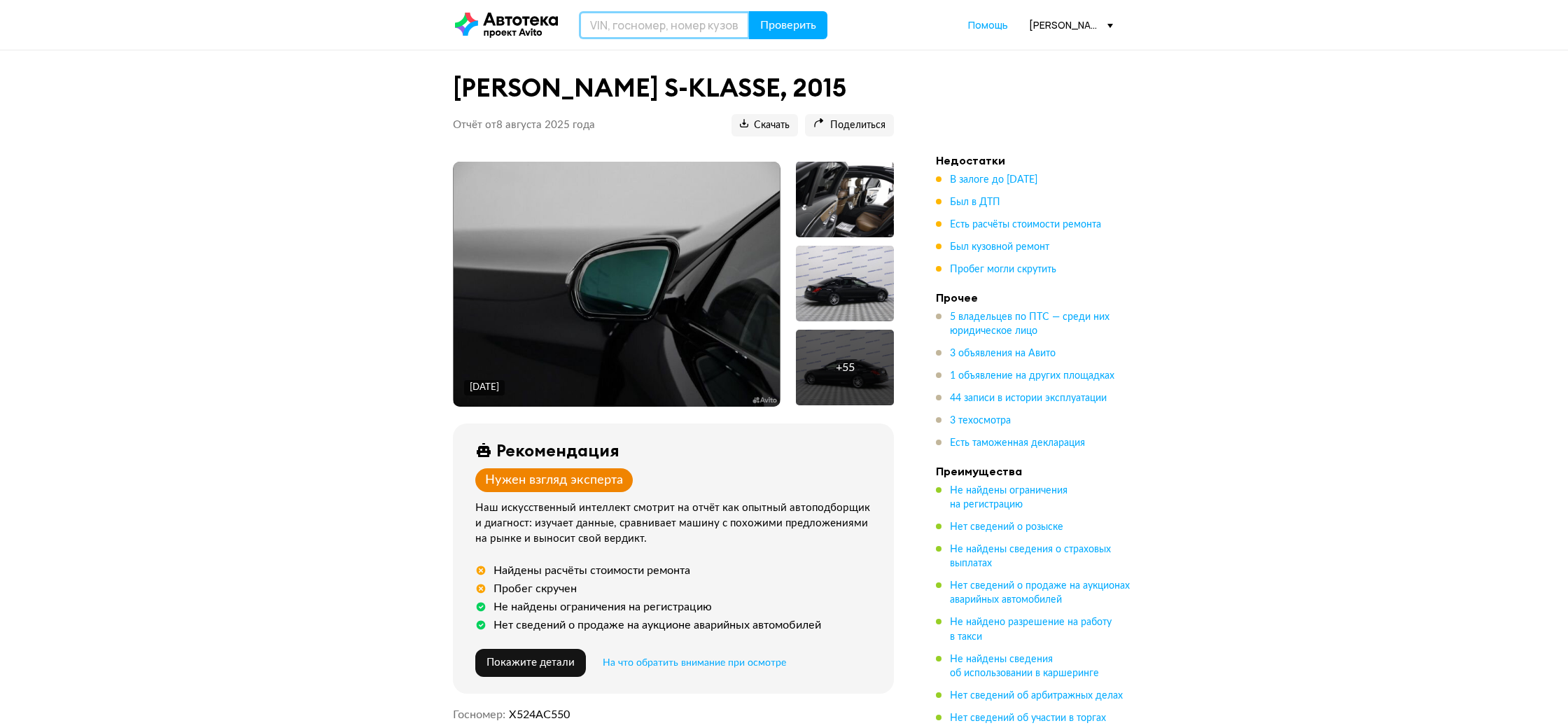
click at [608, 32] on input "text" at bounding box center [665, 25] width 171 height 28
type input "0"
type input "J"
type input "О600МЕ161"
click at [749, 11] on button "Проверить" at bounding box center [788, 25] width 78 height 28
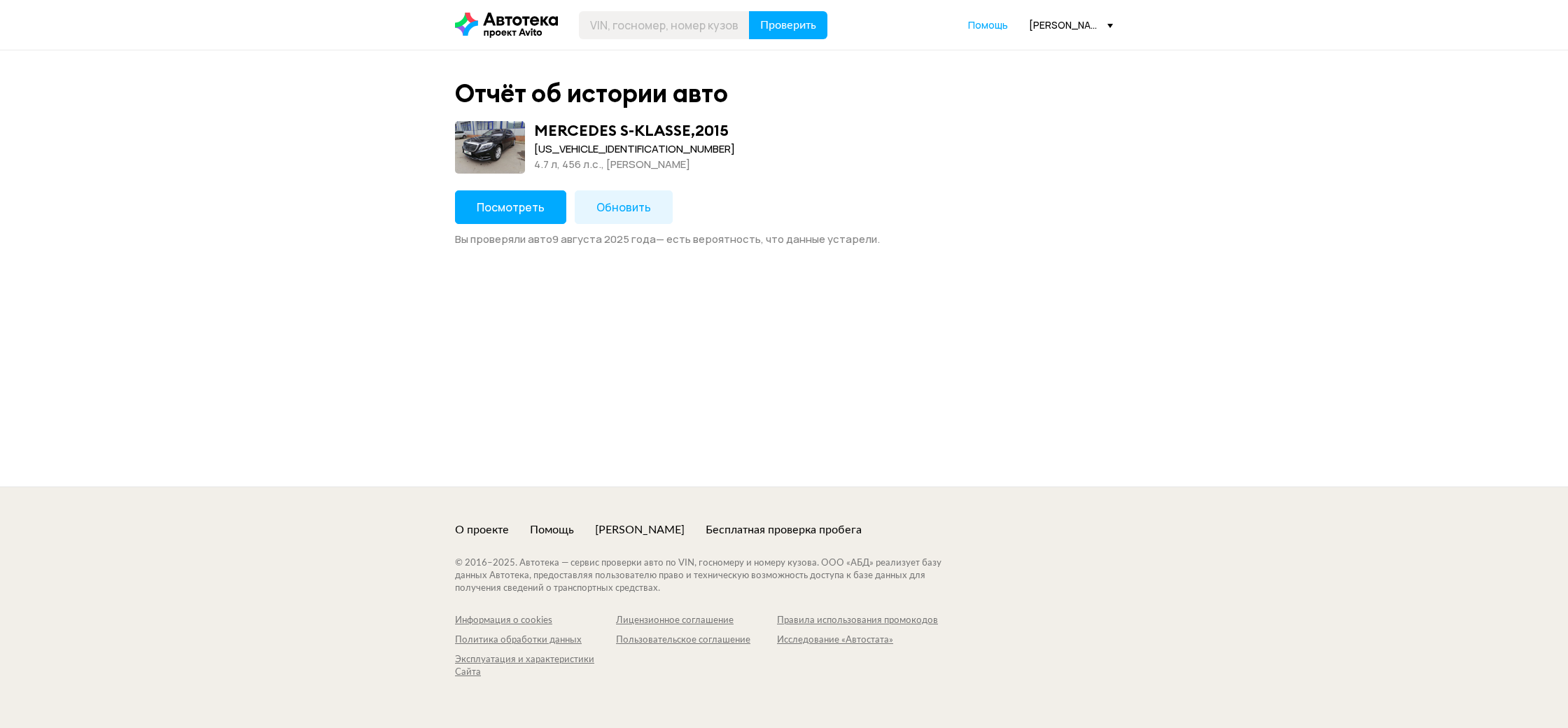
click at [636, 210] on span "Обновить" at bounding box center [623, 207] width 55 height 15
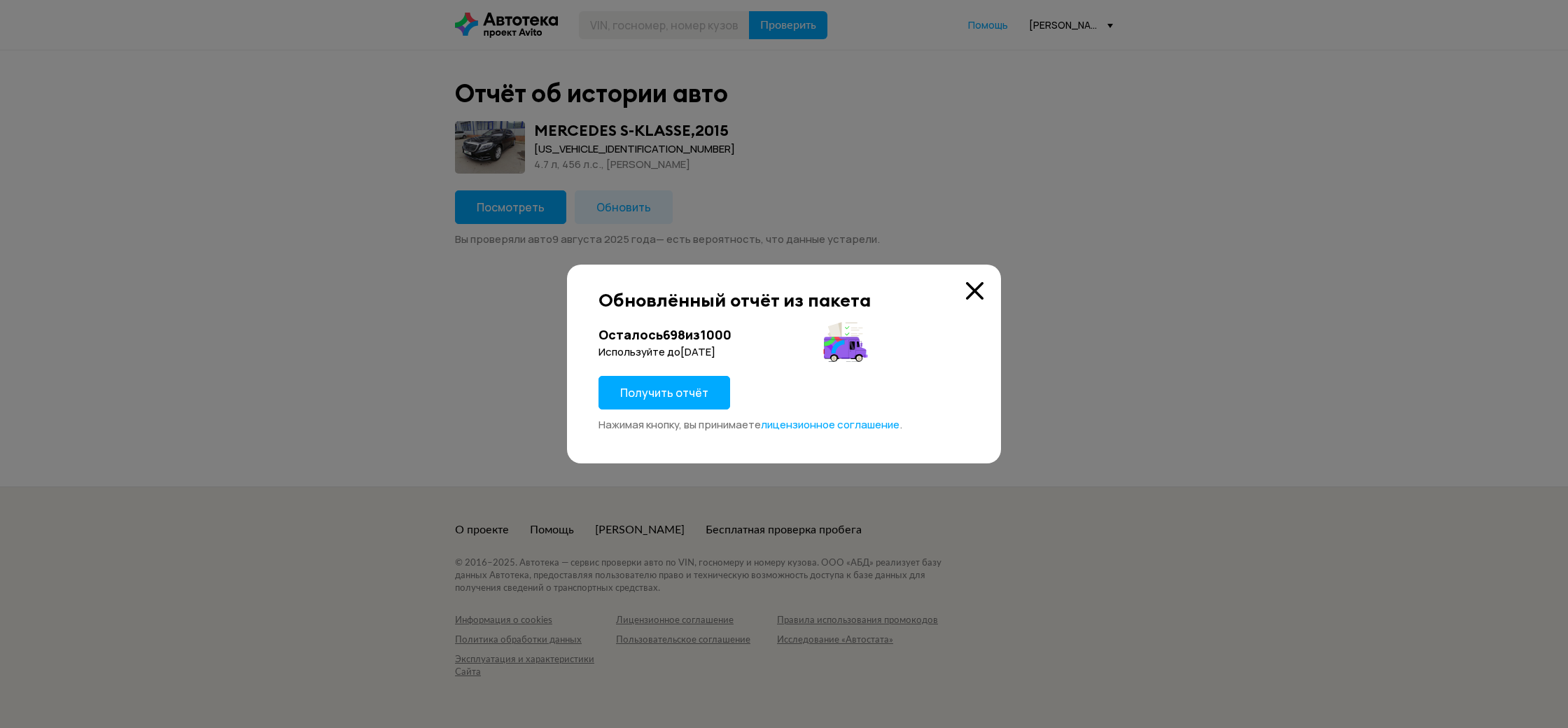
click at [650, 401] on button "Получить отчёт" at bounding box center [665, 393] width 132 height 34
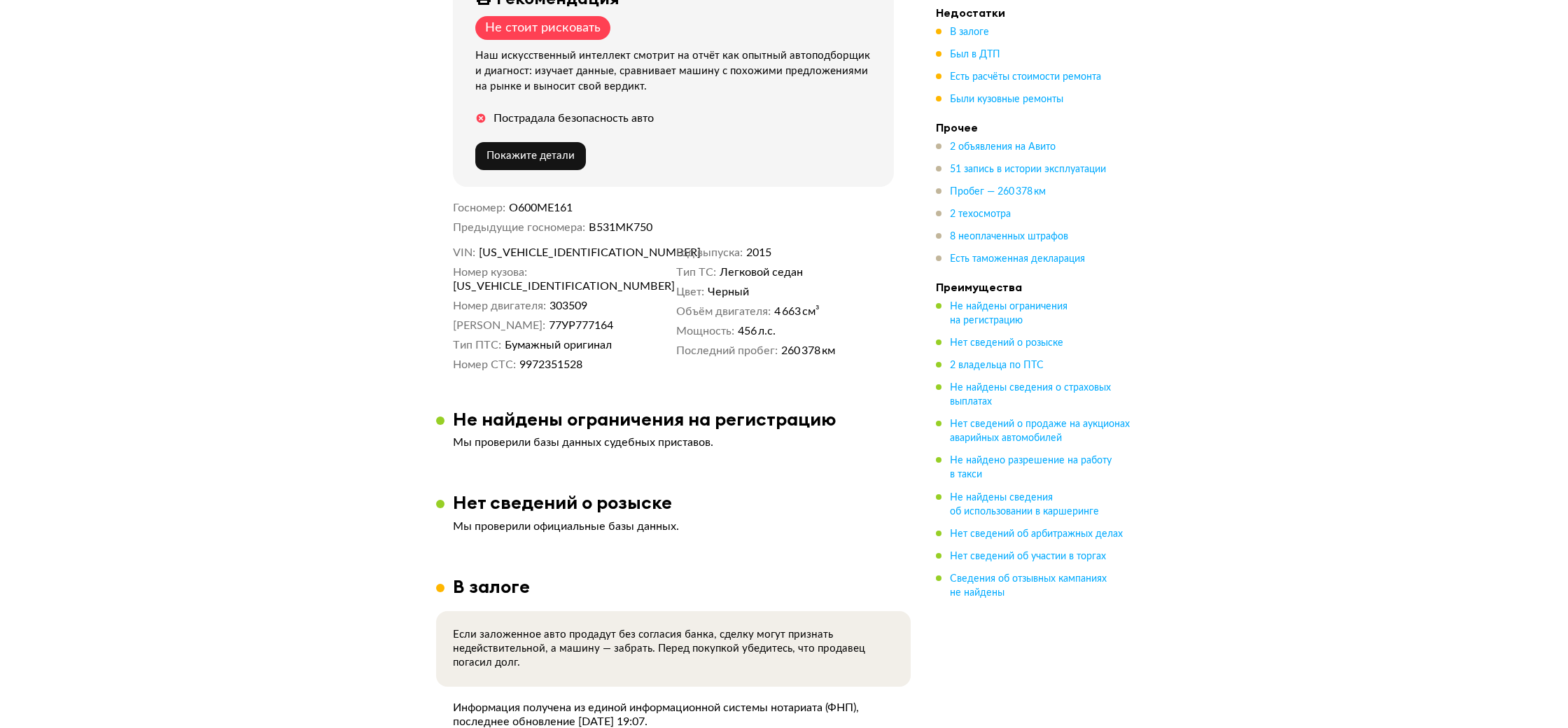
scroll to position [458, 0]
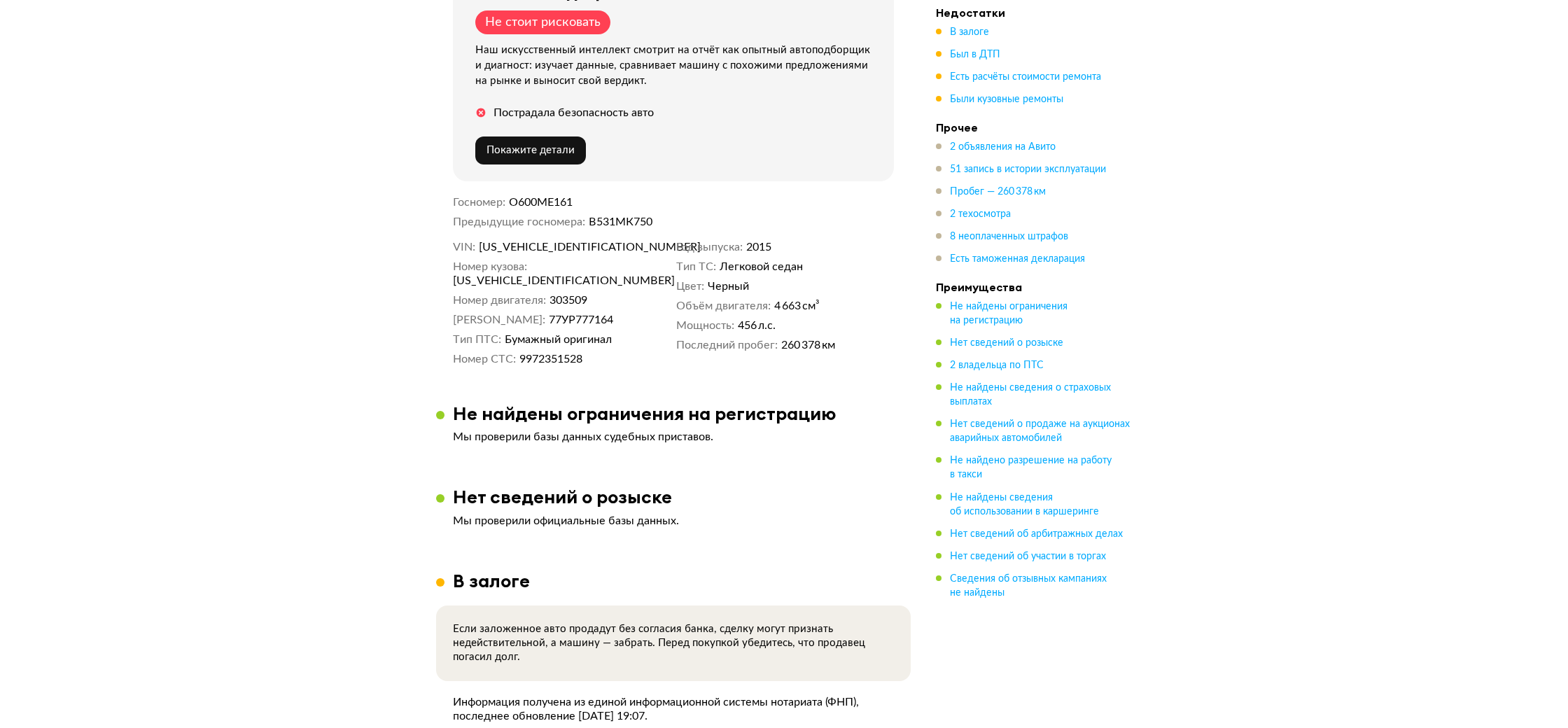
click at [554, 245] on span "[US_VEHICLE_IDENTIFICATION_NUMBER]" at bounding box center [559, 247] width 161 height 14
copy span "[US_VEHICLE_IDENTIFICATION_NUMBER]"
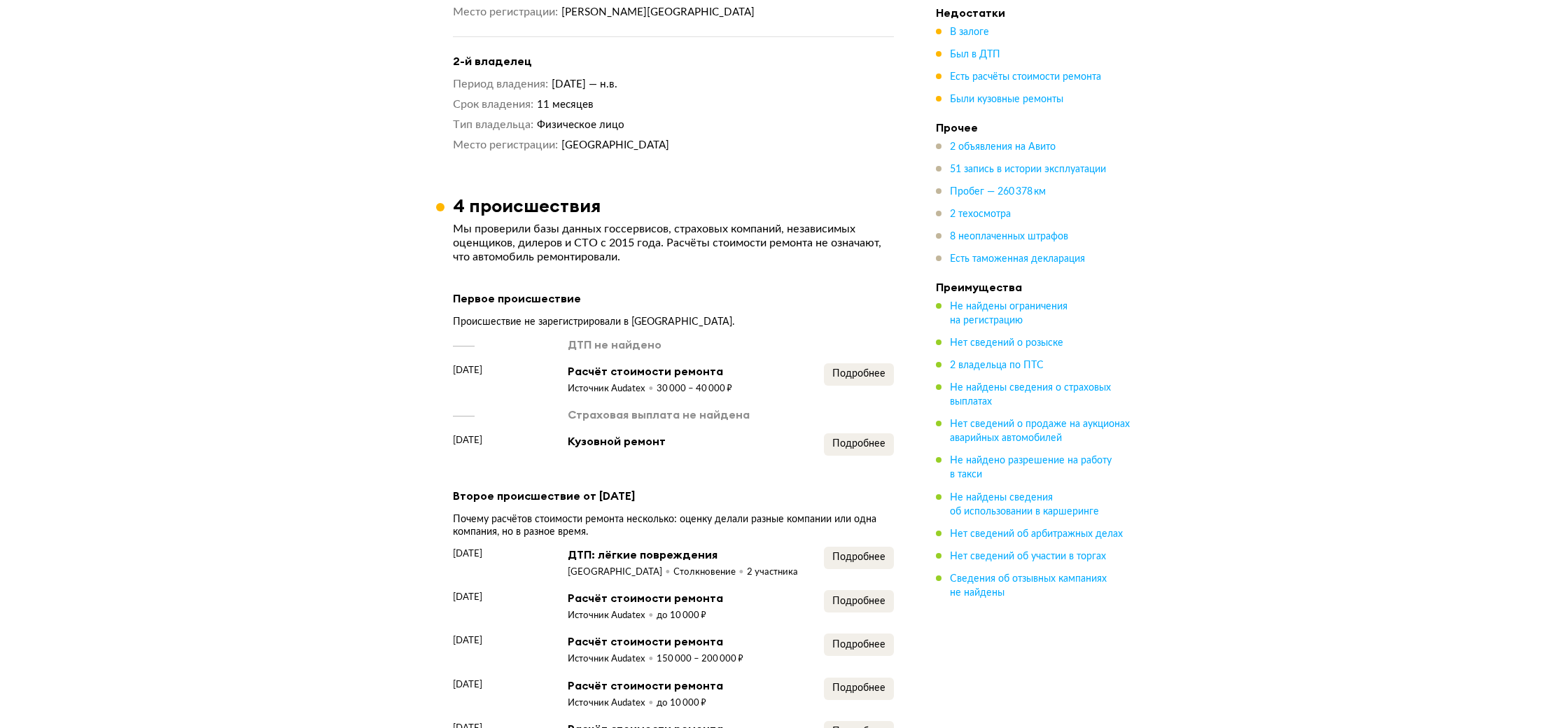
scroll to position [1431, 0]
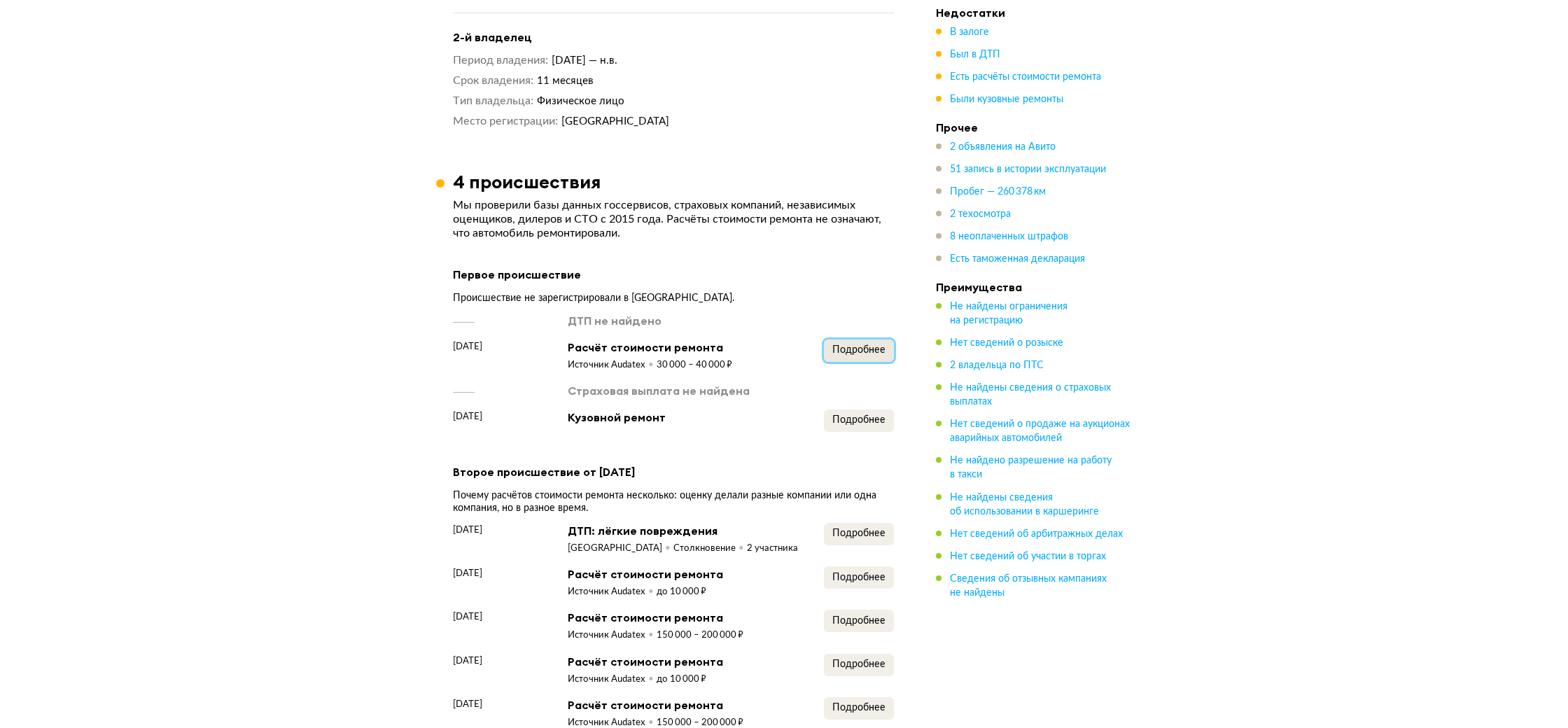
click at [869, 339] on button "Подробнее" at bounding box center [858, 351] width 70 height 23
click at [870, 410] on button "Подробнее" at bounding box center [858, 421] width 70 height 23
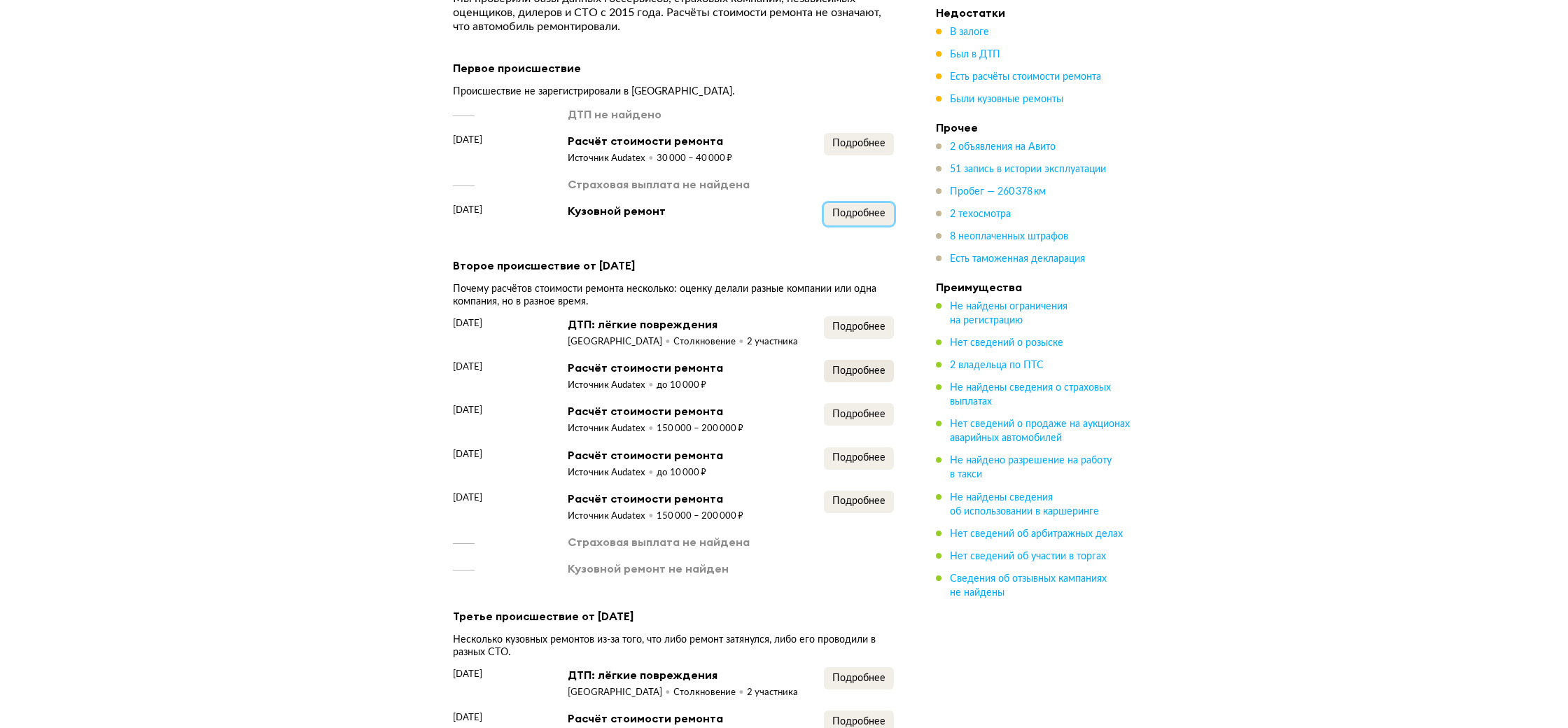
scroll to position [1641, 0]
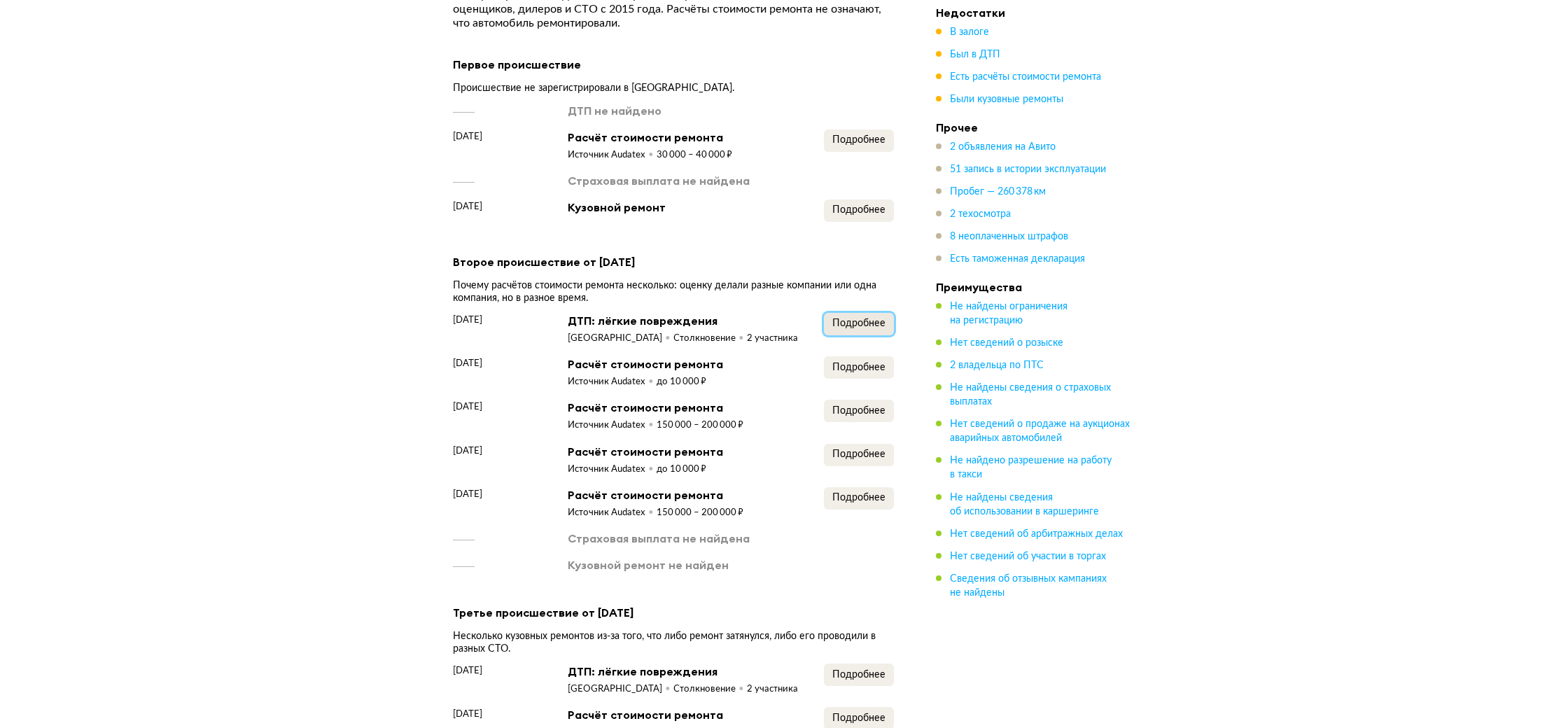
click at [870, 319] on span "Подробнее" at bounding box center [859, 323] width 53 height 10
click at [861, 363] on span "Подробнее" at bounding box center [859, 368] width 53 height 10
click at [859, 403] on button "Подробнее" at bounding box center [858, 411] width 70 height 23
click at [869, 450] on span "Подробнее" at bounding box center [859, 454] width 53 height 10
click at [865, 493] on span "Подробнее" at bounding box center [859, 498] width 53 height 10
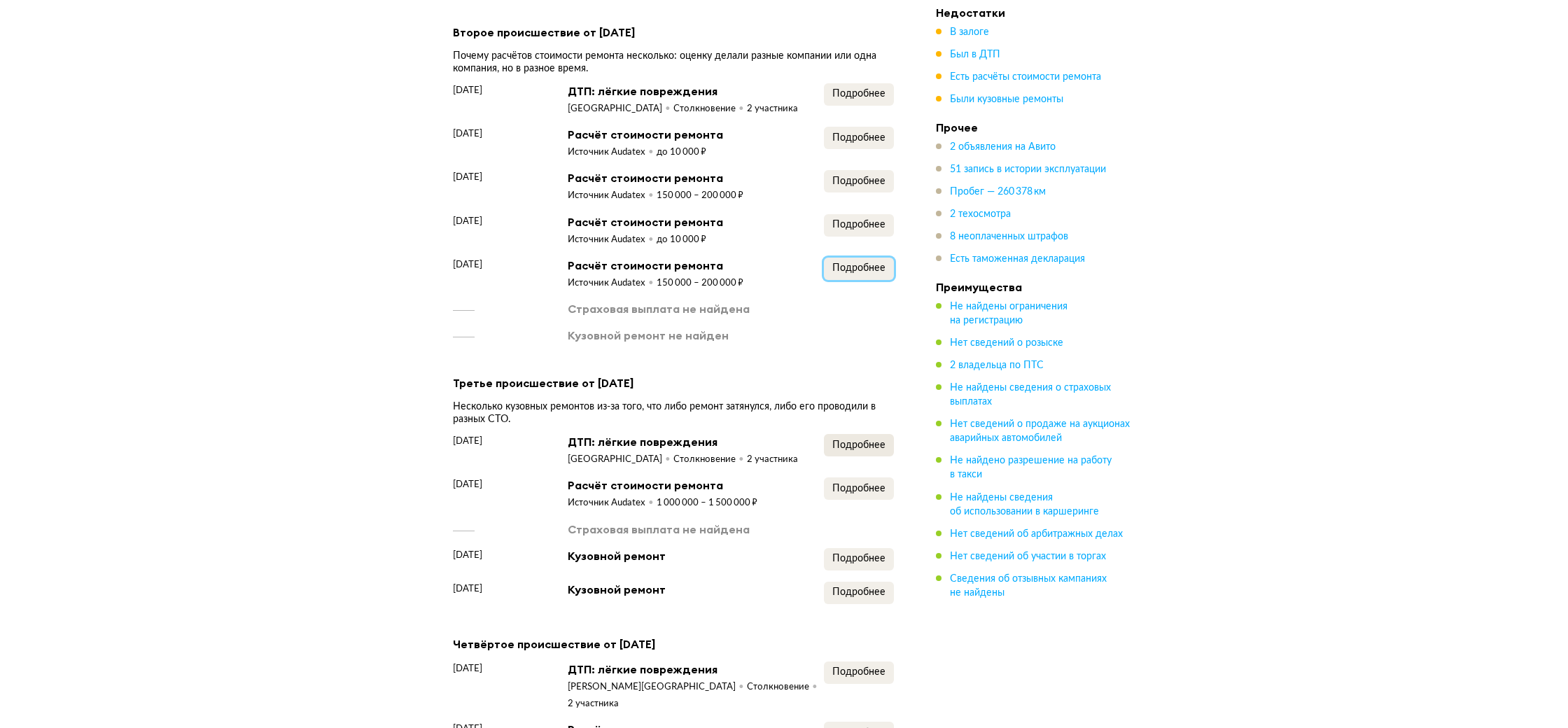
scroll to position [1878, 0]
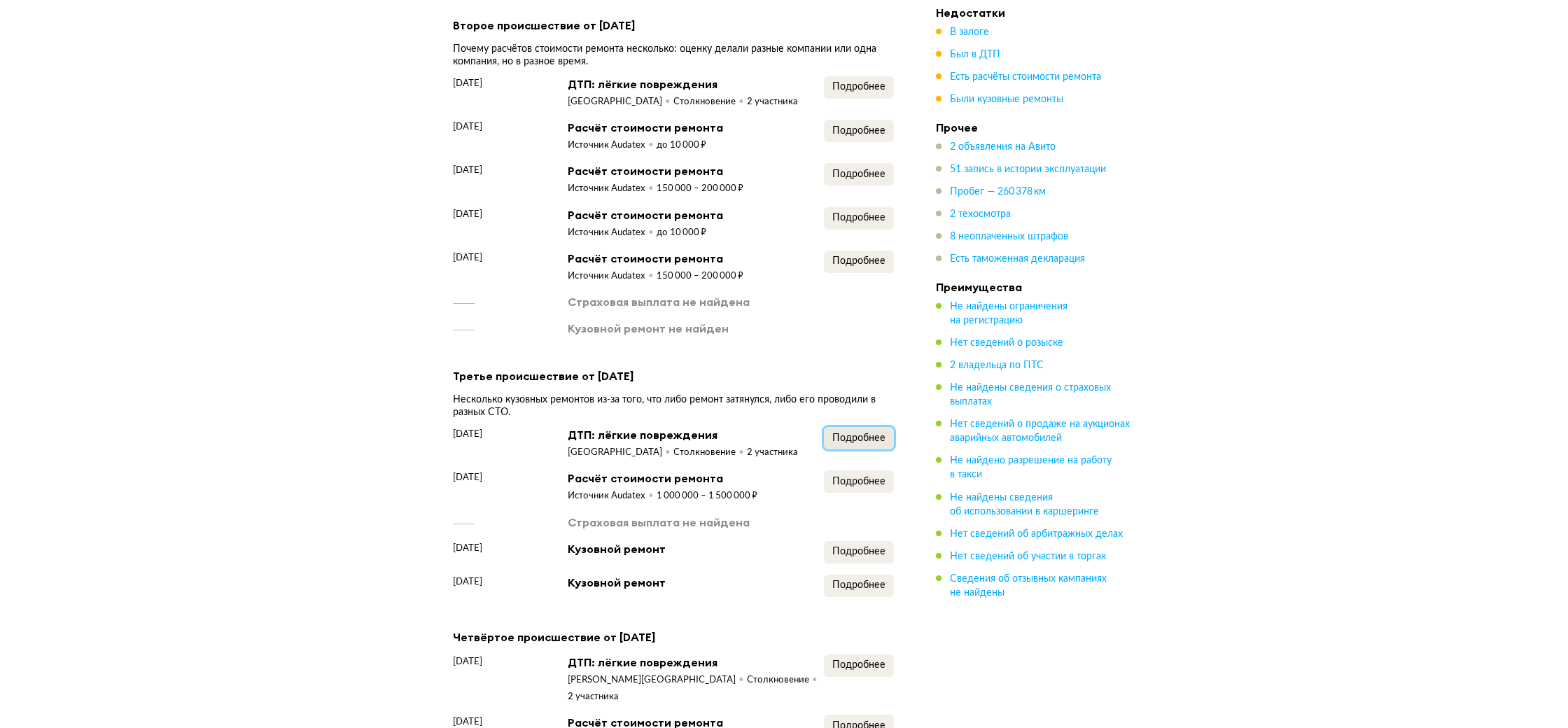
click at [855, 434] on span "Подробнее" at bounding box center [859, 438] width 53 height 10
click at [859, 471] on button "Подробнее" at bounding box center [858, 482] width 70 height 23
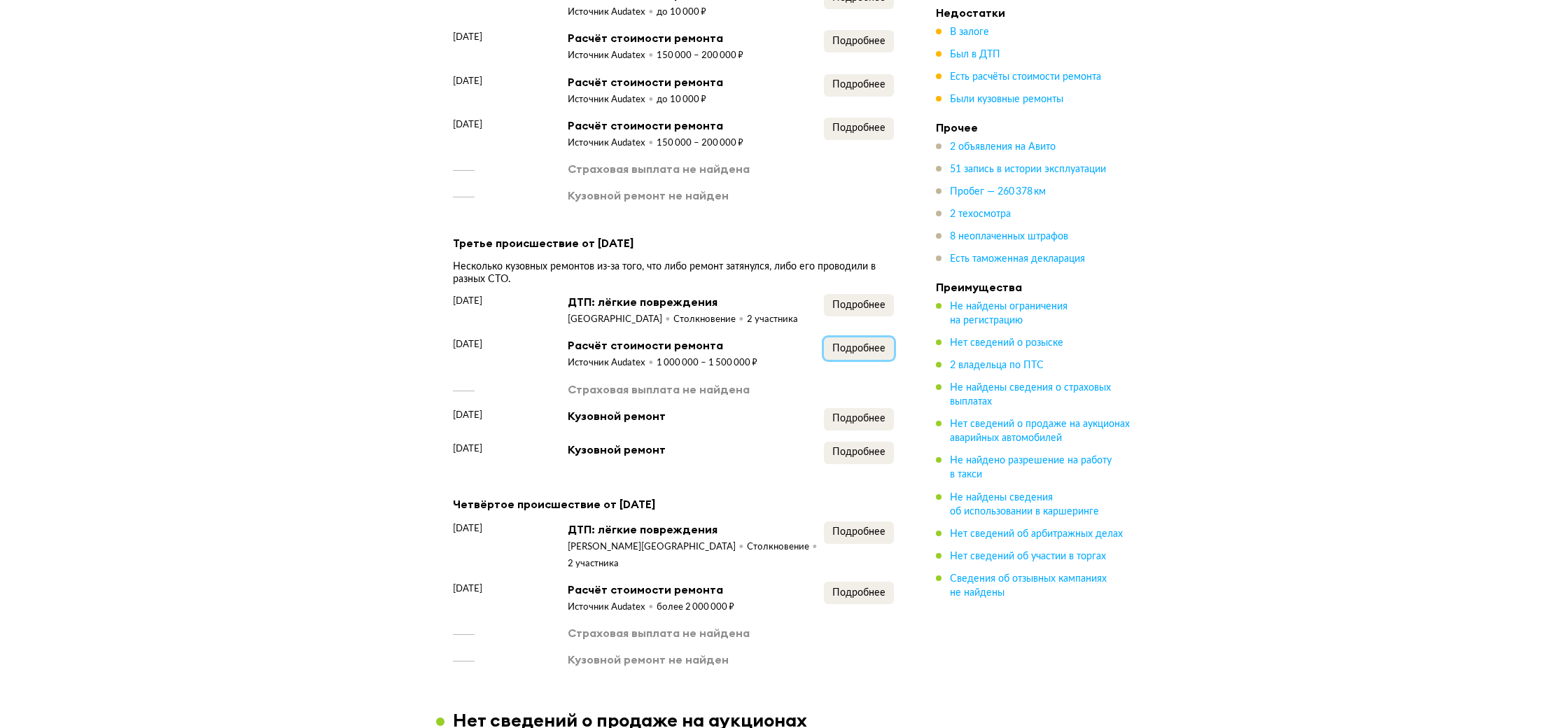
scroll to position [2026, 0]
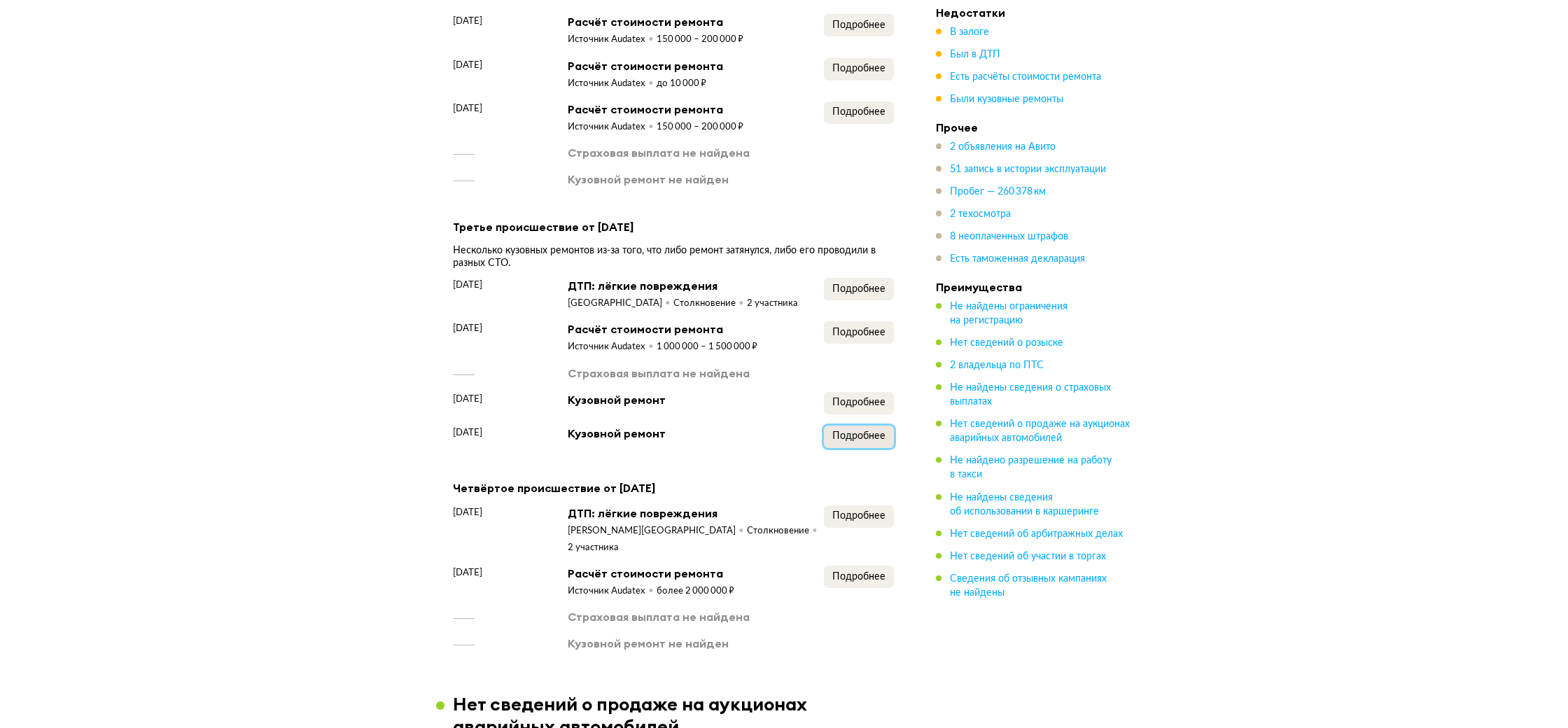
click at [849, 430] on button "Подробнее" at bounding box center [858, 437] width 70 height 23
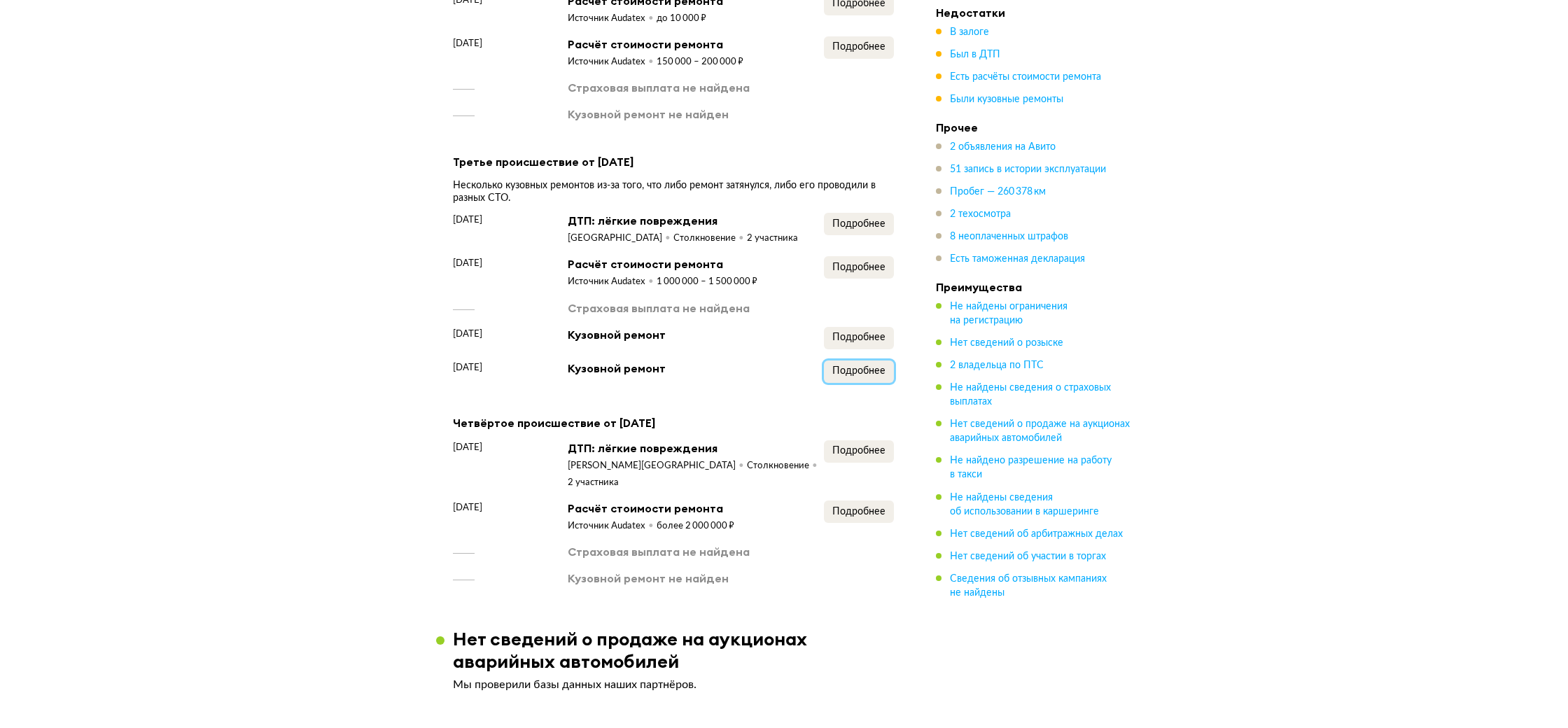
scroll to position [2102, 0]
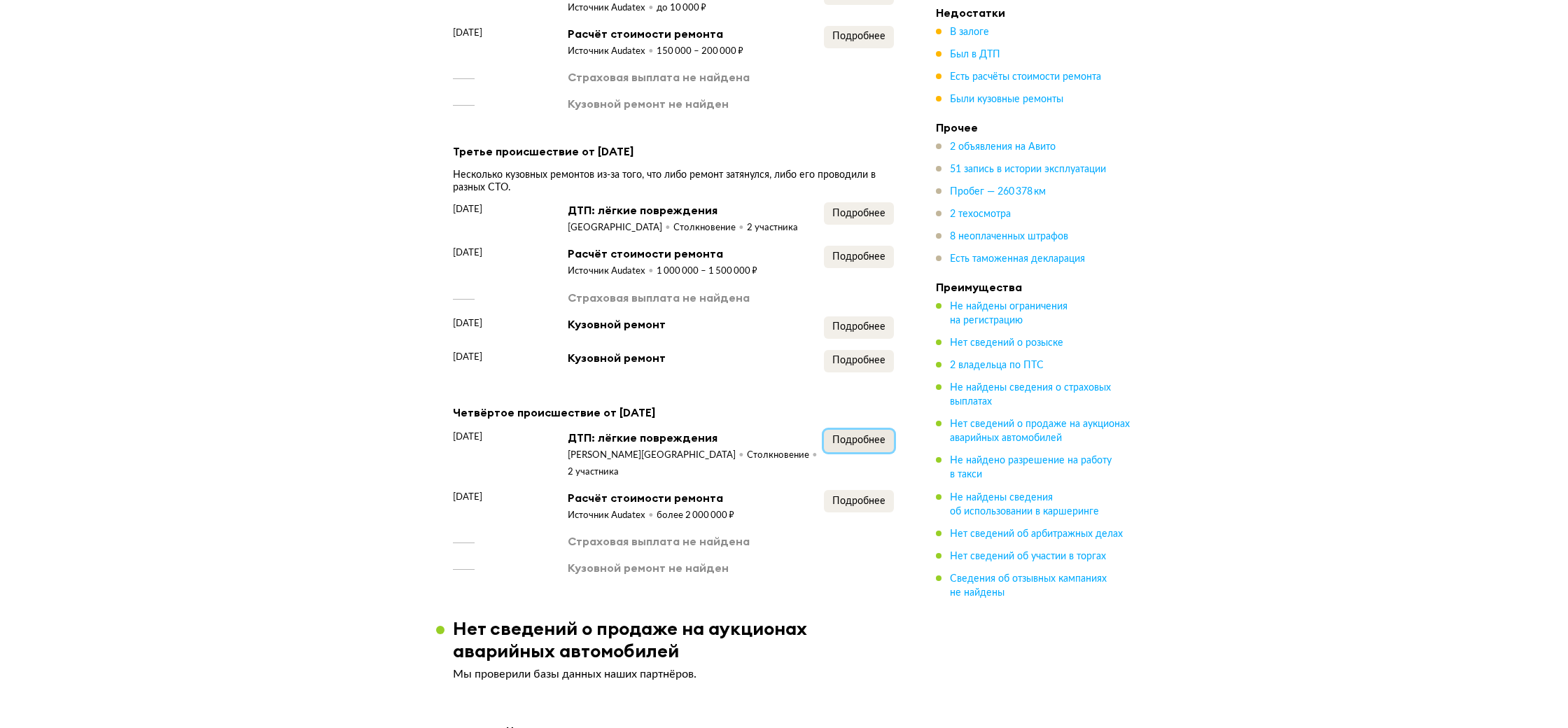
click at [860, 435] on span "Подробнее" at bounding box center [859, 440] width 53 height 10
click at [846, 496] on span "Подробнее" at bounding box center [859, 501] width 53 height 10
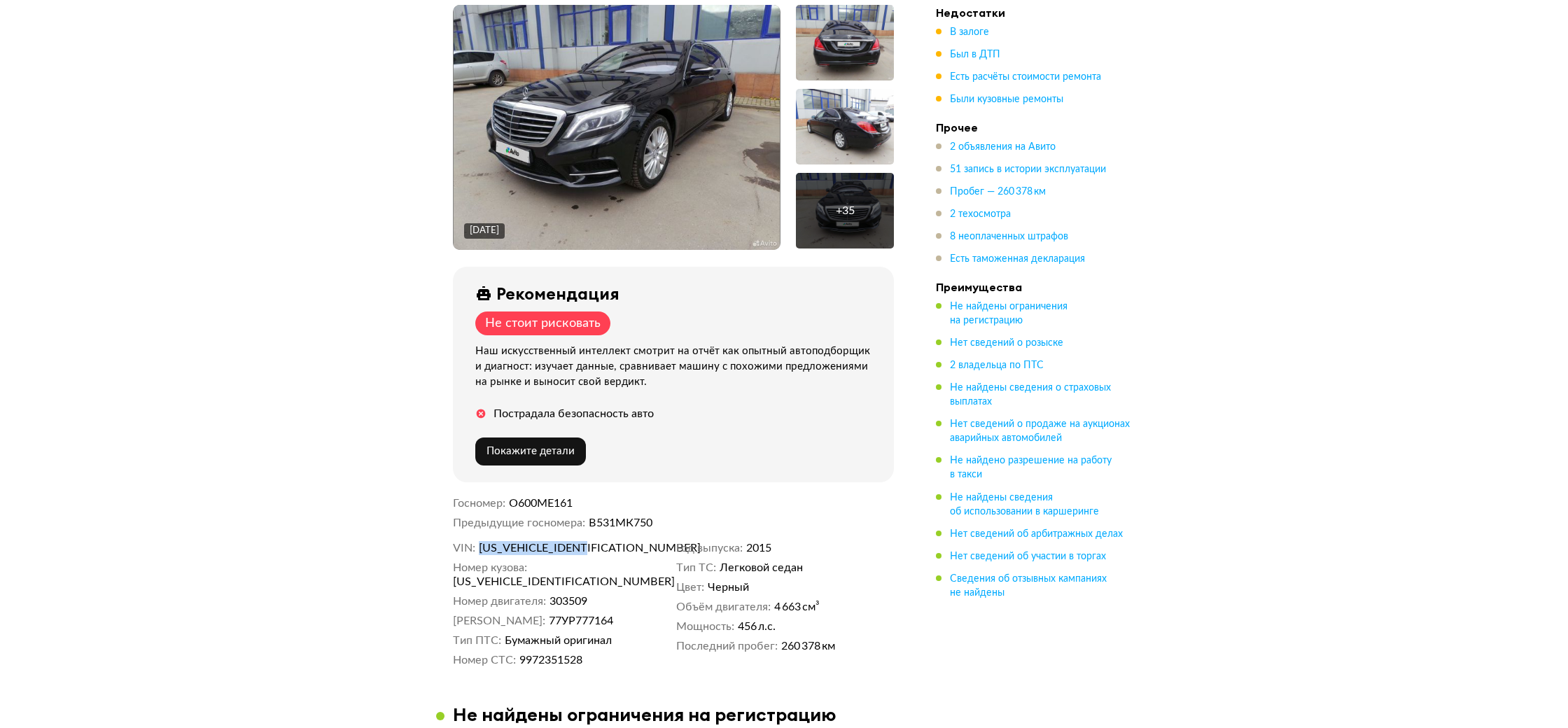
scroll to position [0, 0]
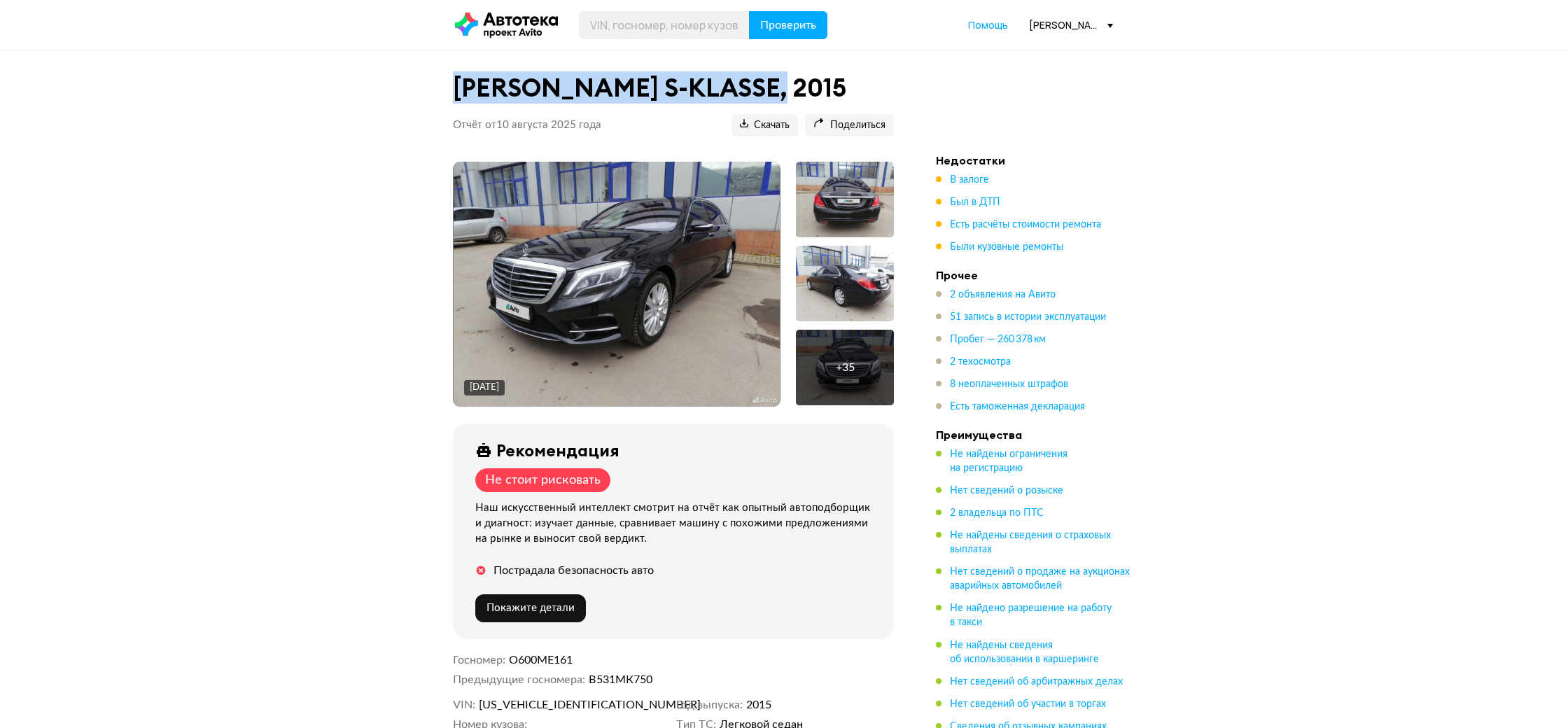
drag, startPoint x: 457, startPoint y: 92, endPoint x: 796, endPoint y: 93, distance: 339.0
click at [796, 93] on h1 "[PERSON_NAME] S-KLASSE, 2015" at bounding box center [673, 88] width 441 height 30
copy h1 "[PERSON_NAME] S-KLASSE, 2015"
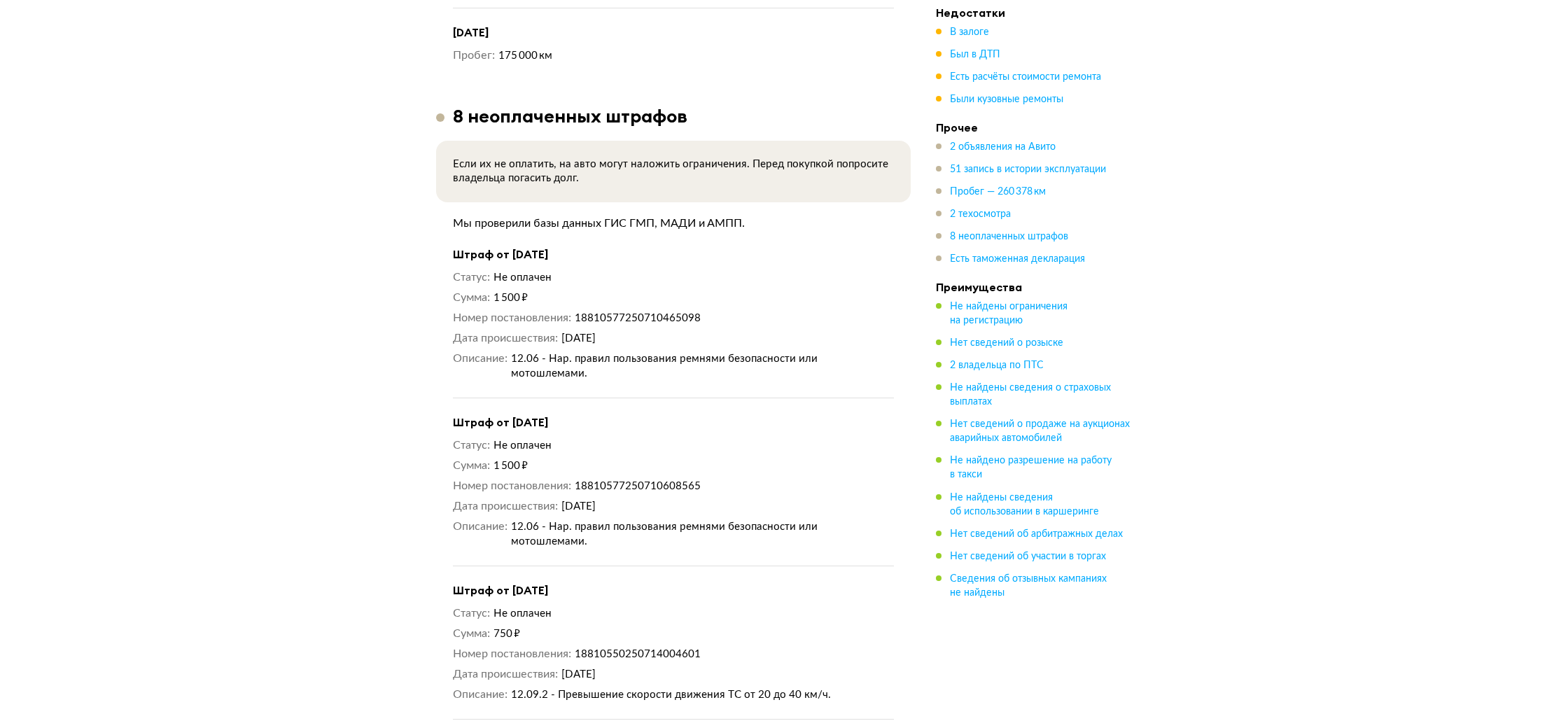
scroll to position [8598, 0]
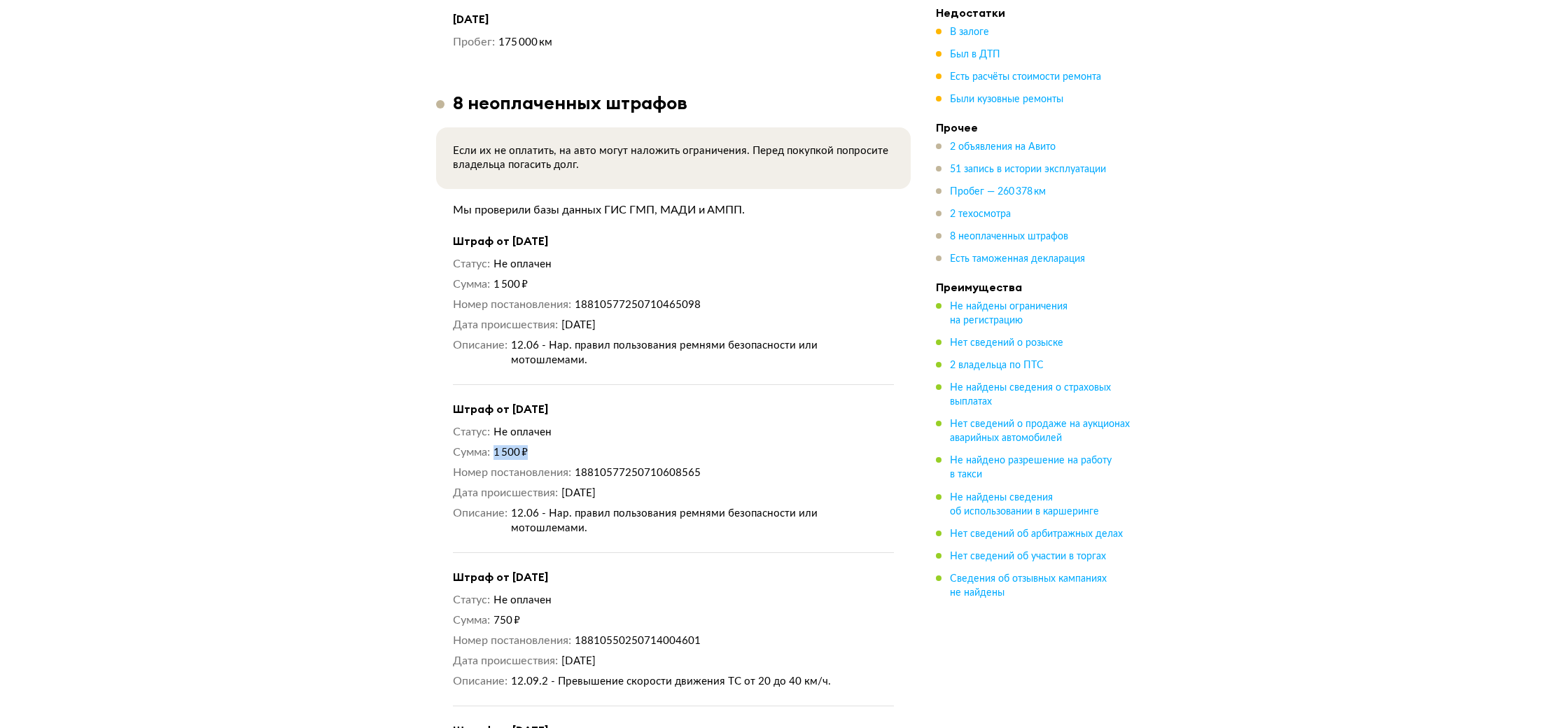
drag, startPoint x: 491, startPoint y: 402, endPoint x: 550, endPoint y: 409, distance: 59.4
click at [550, 445] on dl "Сумма 1 500 ₽" at bounding box center [673, 452] width 441 height 14
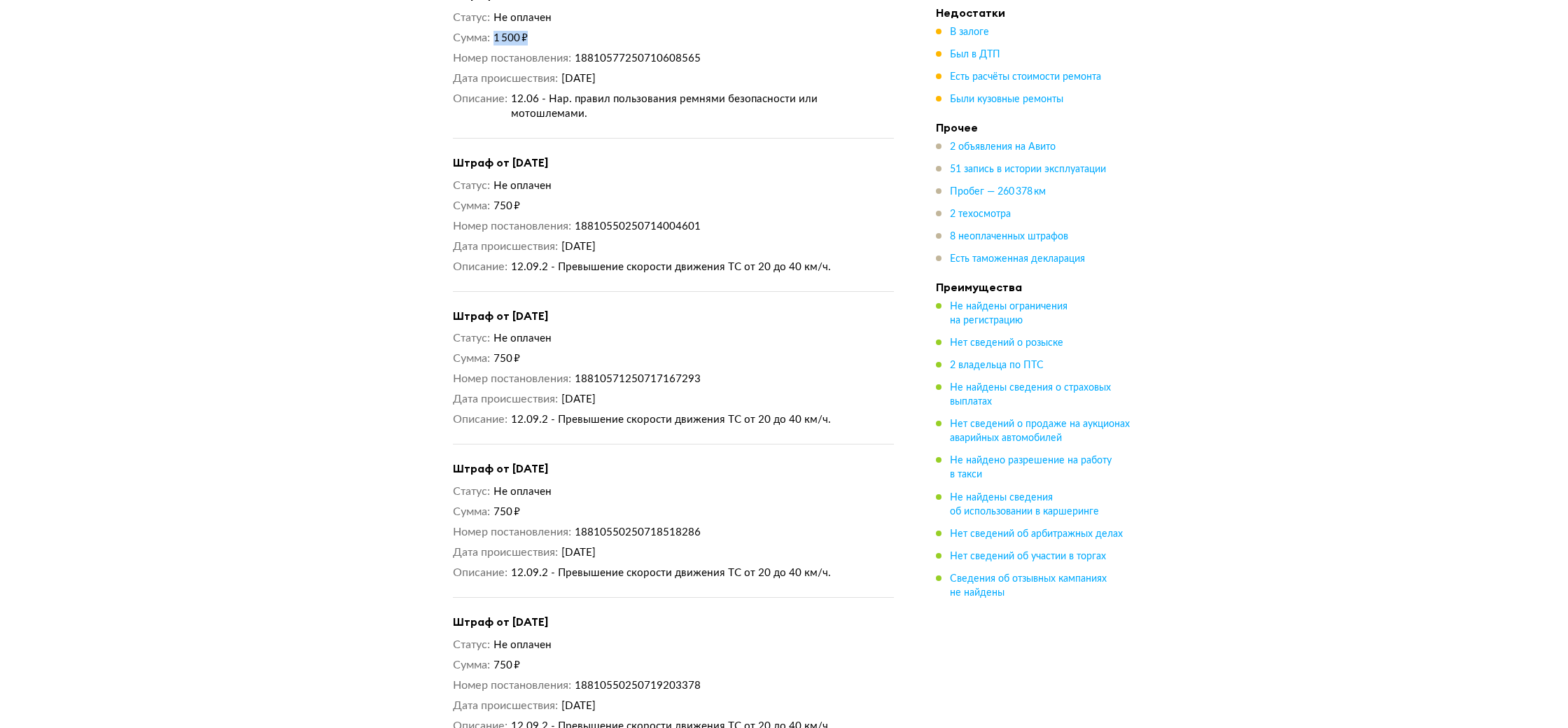
scroll to position [9020, 0]
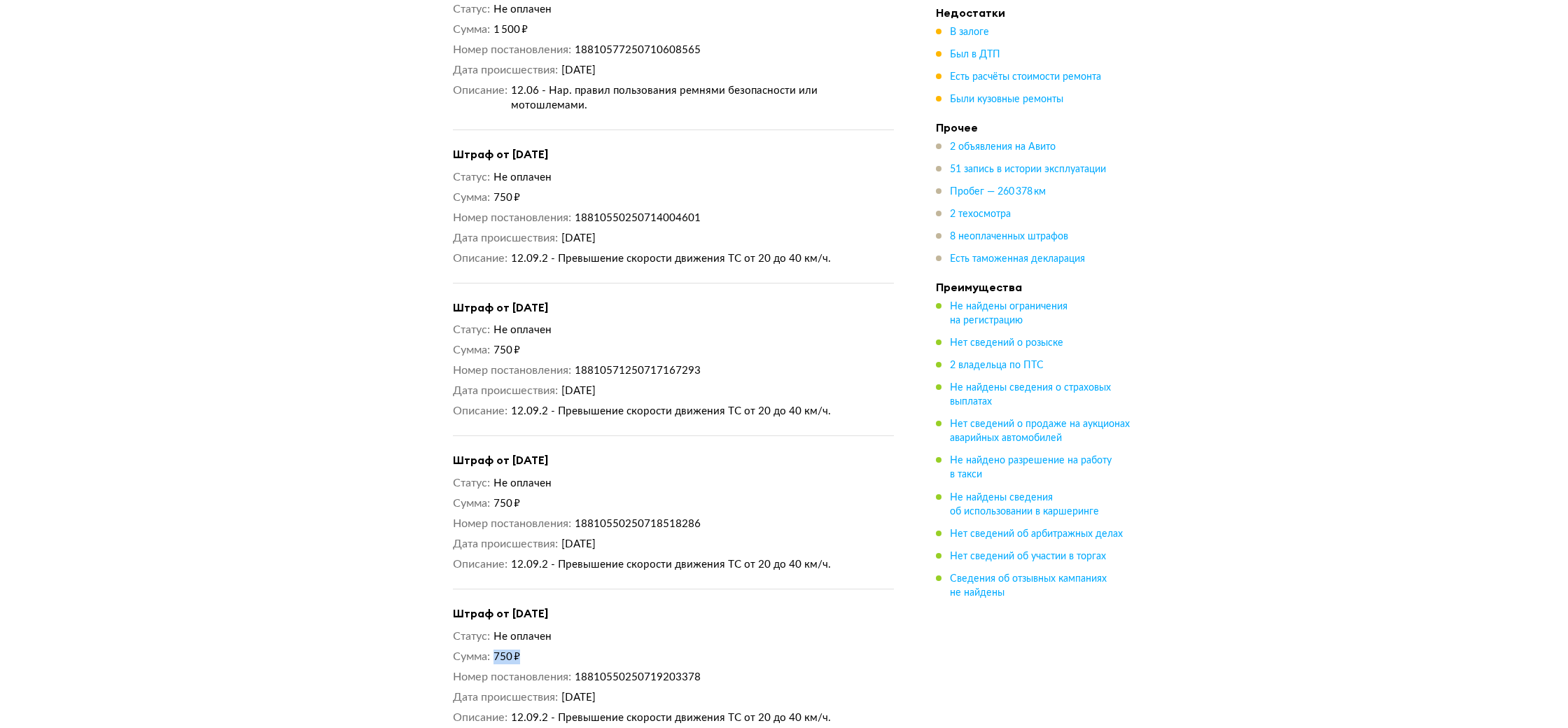
drag, startPoint x: 492, startPoint y: 592, endPoint x: 548, endPoint y: 592, distance: 56.0
click at [548, 650] on dl "Сумма 750 ₽" at bounding box center [673, 657] width 441 height 14
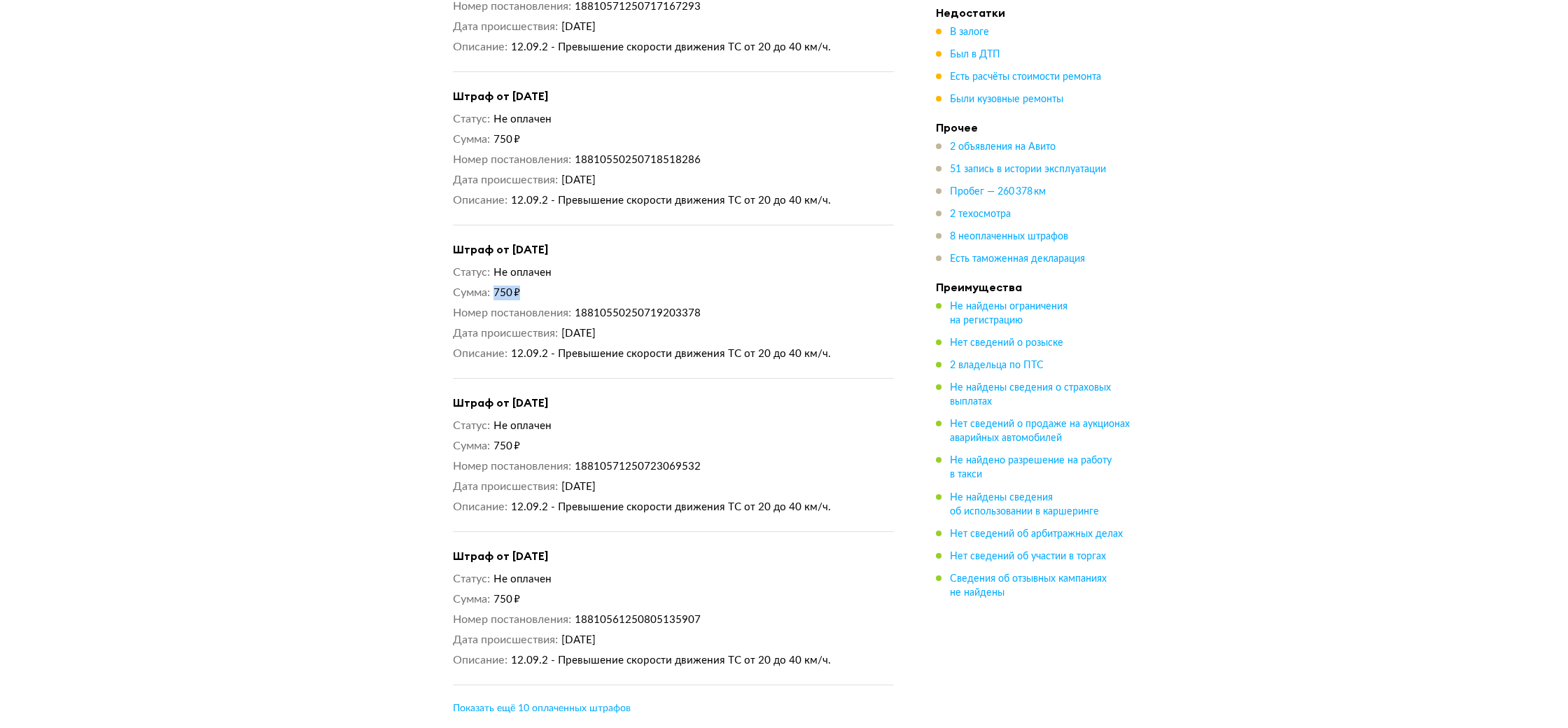
scroll to position [9388, 0]
click at [549, 700] on span "Показать ещё 10 оплаченных штрафов" at bounding box center [541, 705] width 178 height 10
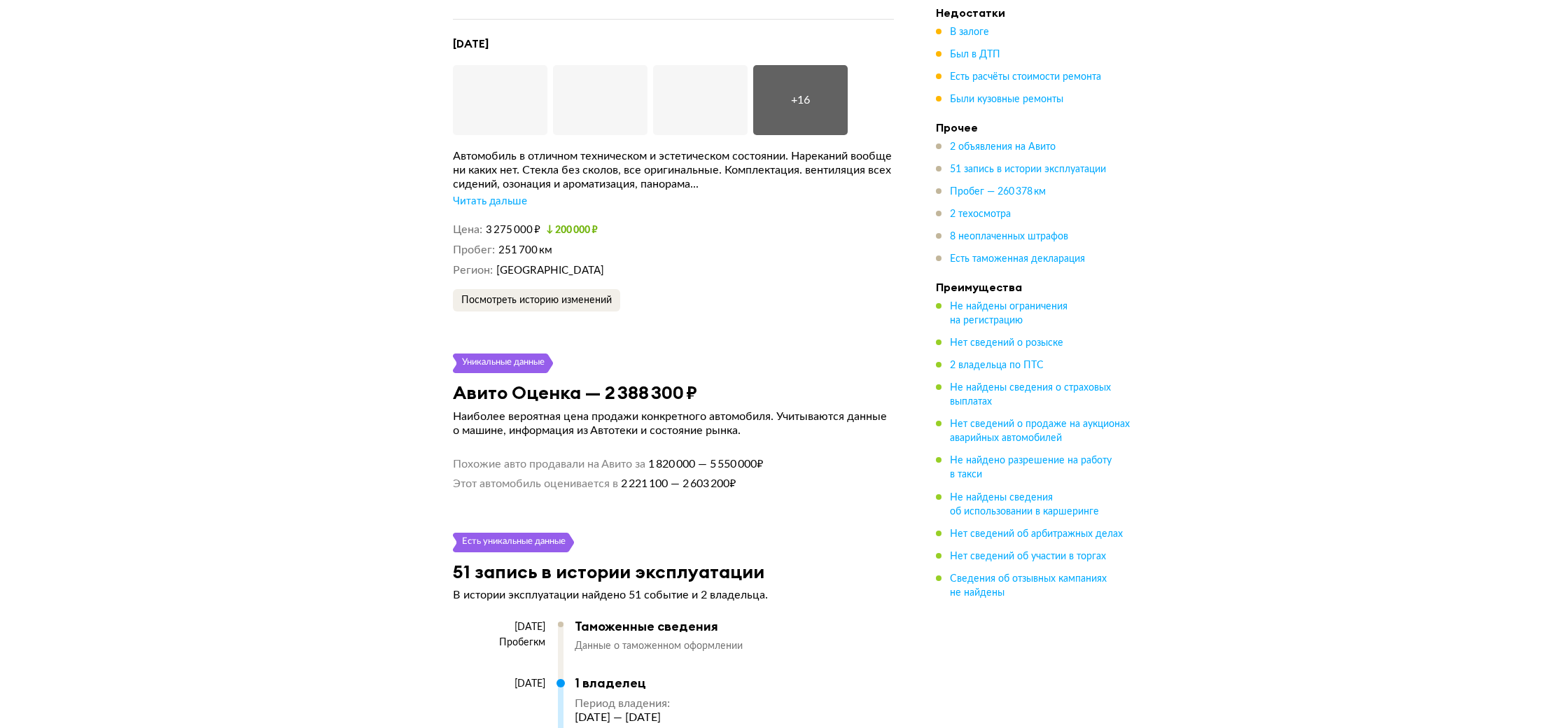
scroll to position [4099, 0]
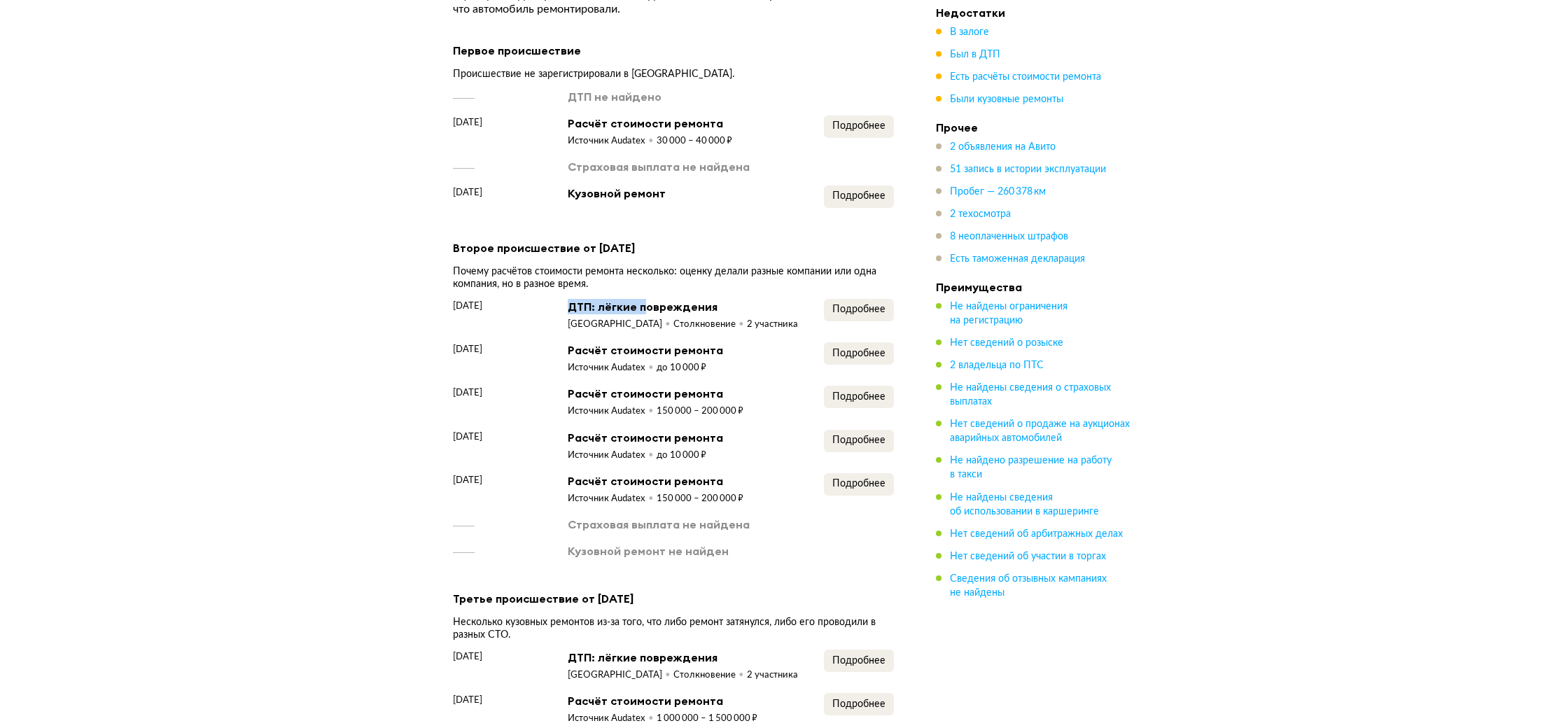
drag, startPoint x: 570, startPoint y: 294, endPoint x: 643, endPoint y: 298, distance: 73.1
click at [643, 299] on div "ДТП: лёгкие повреждения" at bounding box center [683, 306] width 230 height 15
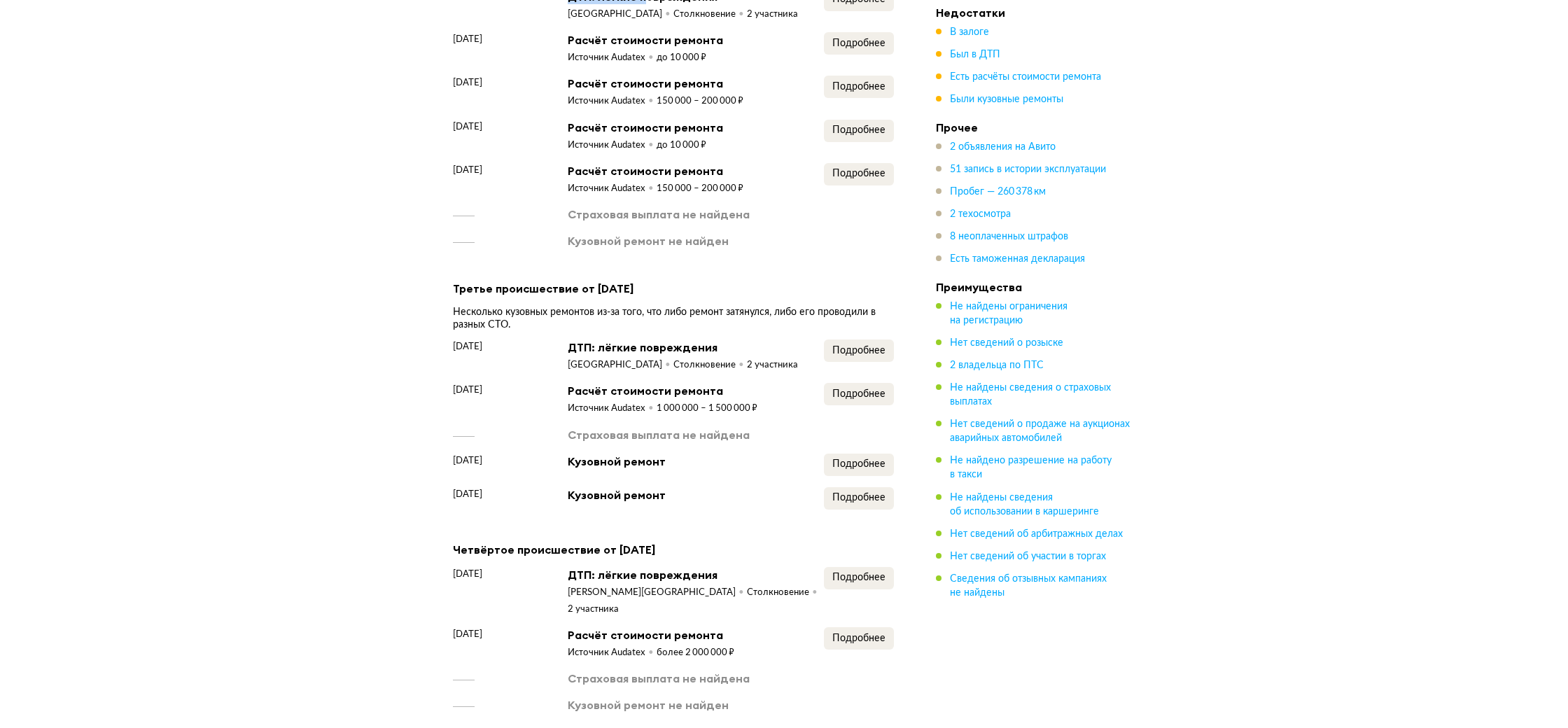
scroll to position [1989, 0]
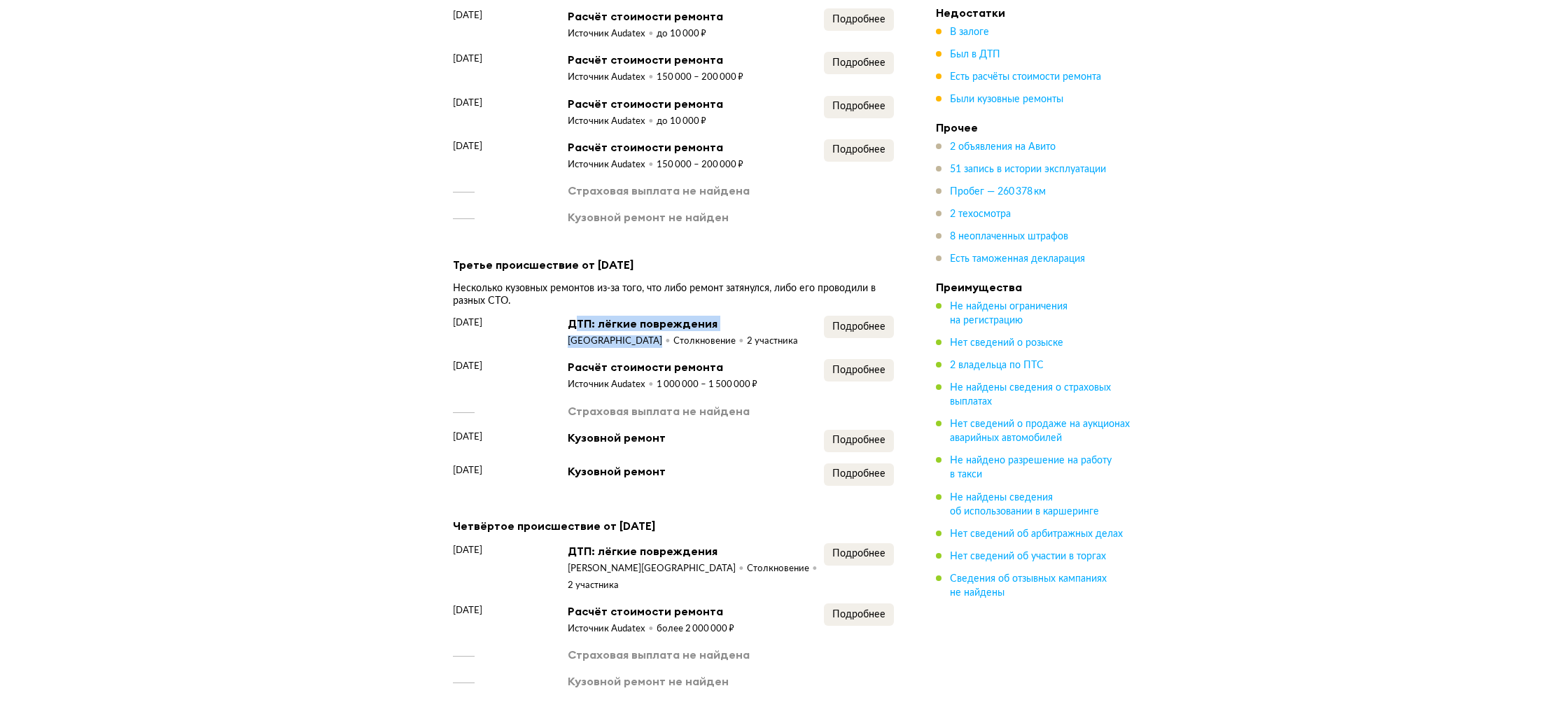
drag, startPoint x: 574, startPoint y: 310, endPoint x: 671, endPoint y: 319, distance: 97.4
click at [671, 319] on div "ДТП: лёгкие повреждения [GEOGRAPHIC_DATA] Столкновение 2 участника" at bounding box center [683, 331] width 230 height 32
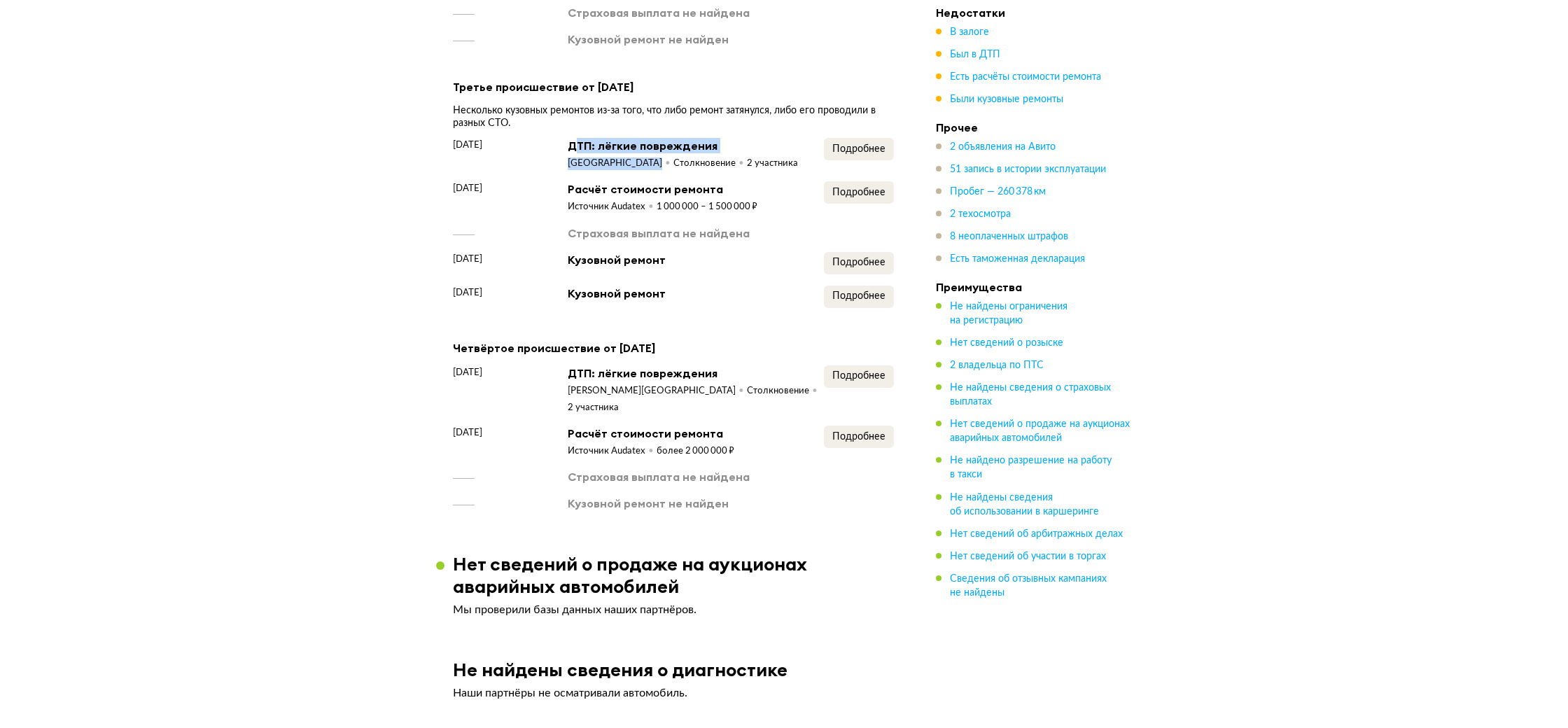
scroll to position [2174, 0]
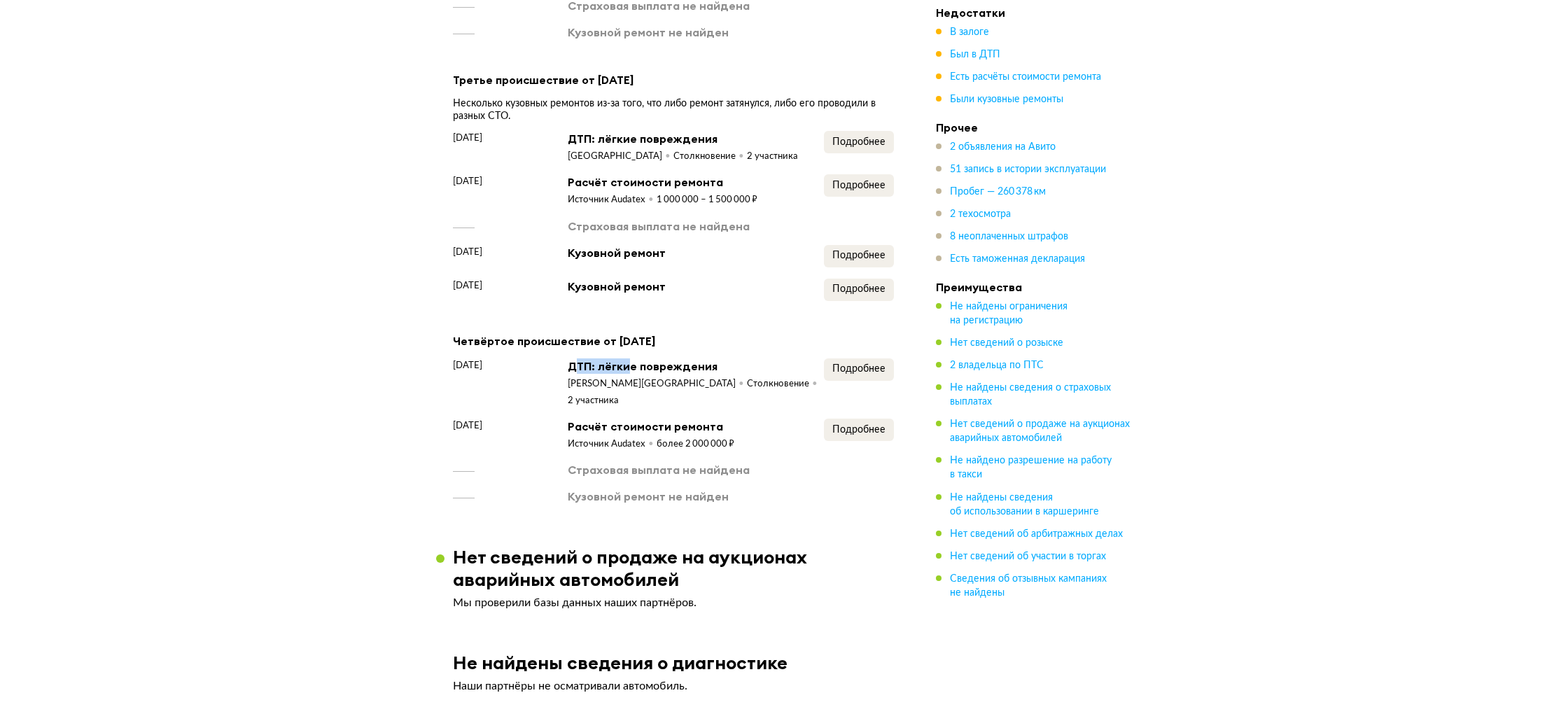
drag, startPoint x: 572, startPoint y: 351, endPoint x: 630, endPoint y: 353, distance: 58.0
click at [630, 359] on div "ДТП: лёгкие повреждения" at bounding box center [696, 366] width 257 height 15
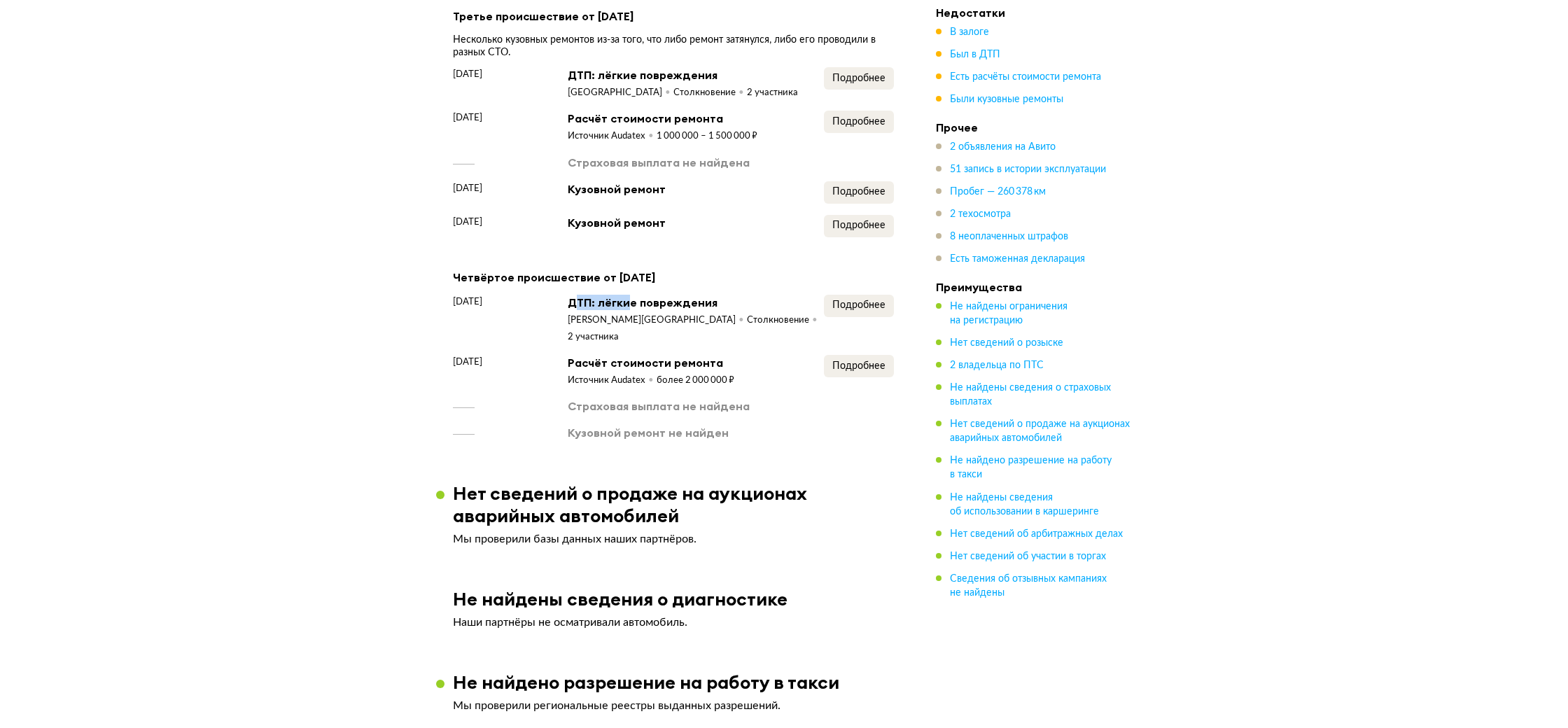
scroll to position [2246, 0]
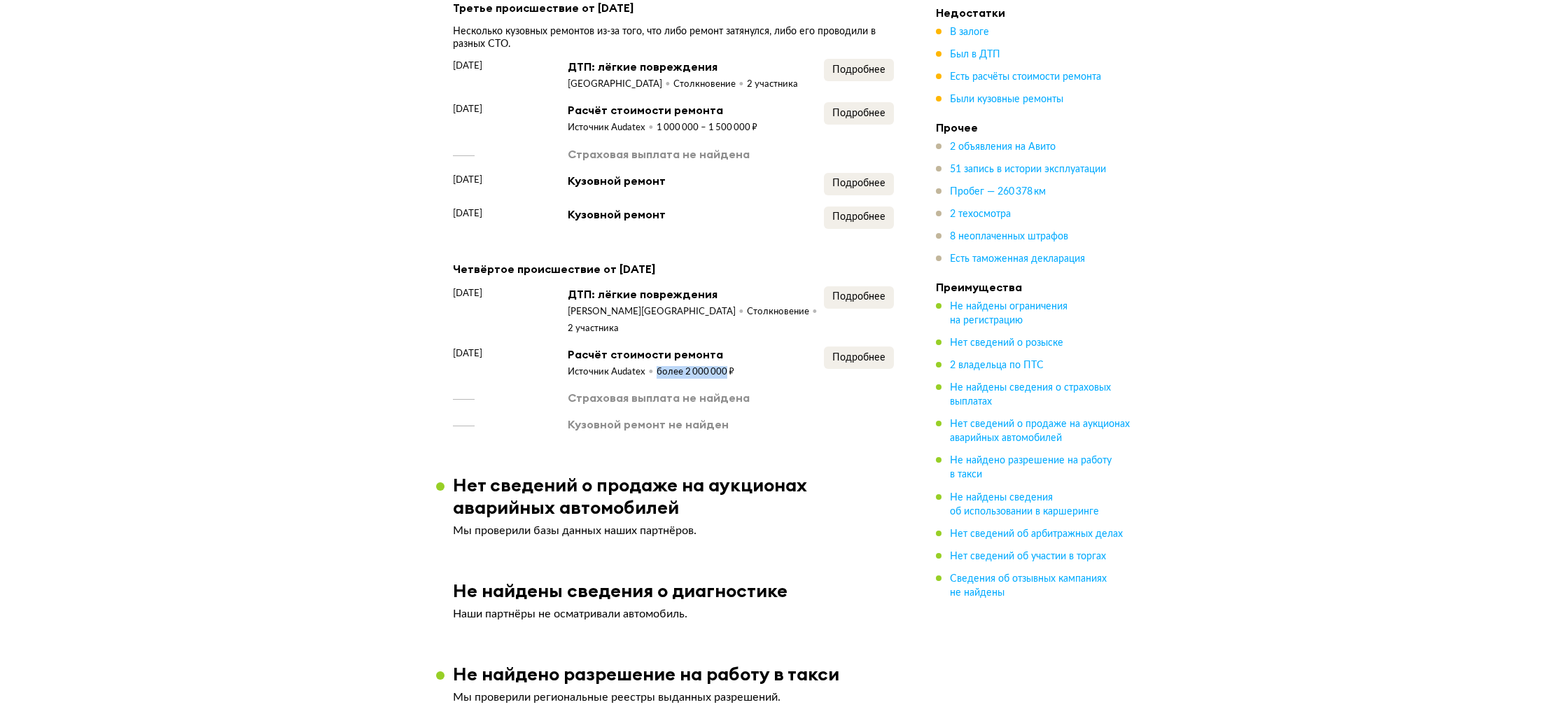
drag, startPoint x: 657, startPoint y: 341, endPoint x: 725, endPoint y: 342, distance: 68.0
click at [725, 366] on div "более 2 000 000 ₽" at bounding box center [695, 372] width 78 height 13
copy div "более 2 000 000"
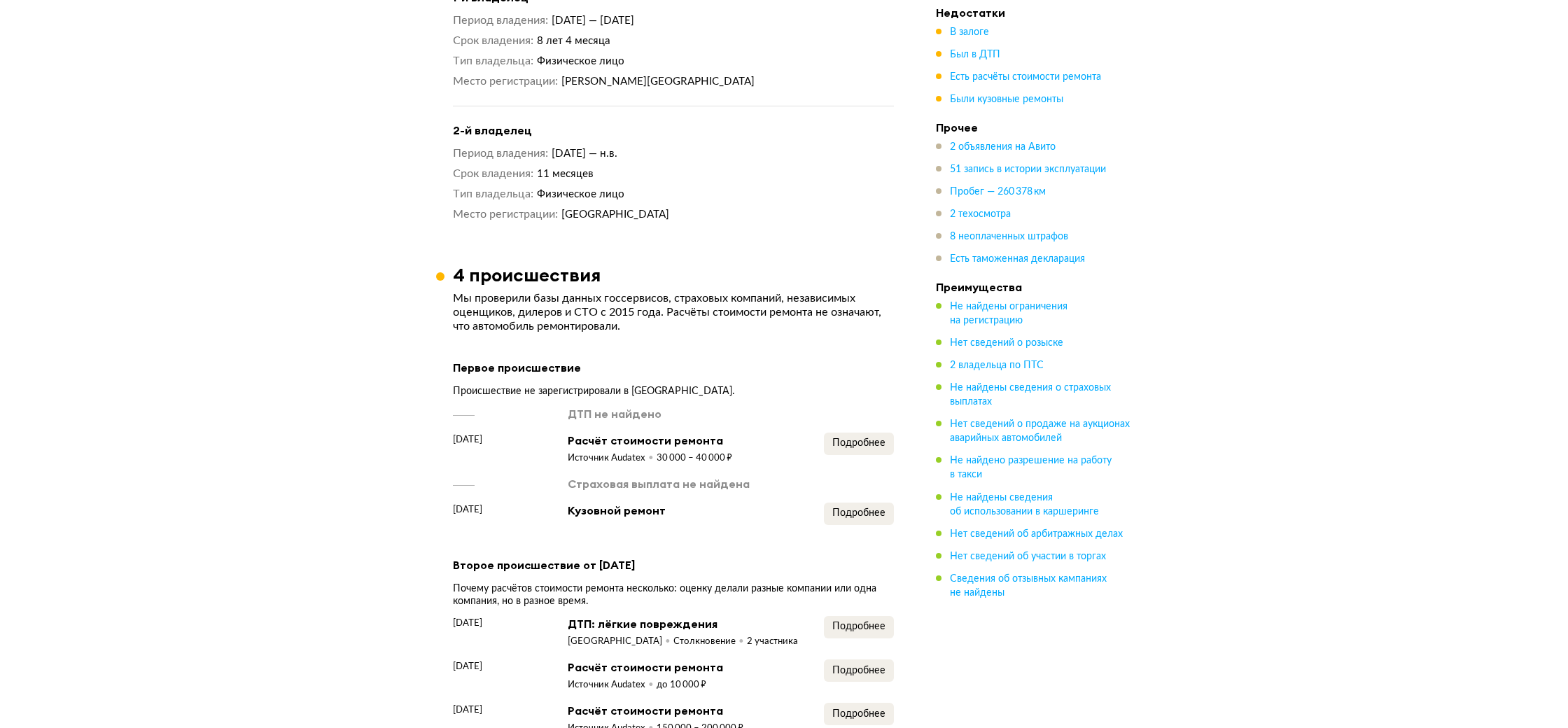
scroll to position [1341, 0]
click at [857, 435] on span "Подробнее" at bounding box center [859, 440] width 53 height 10
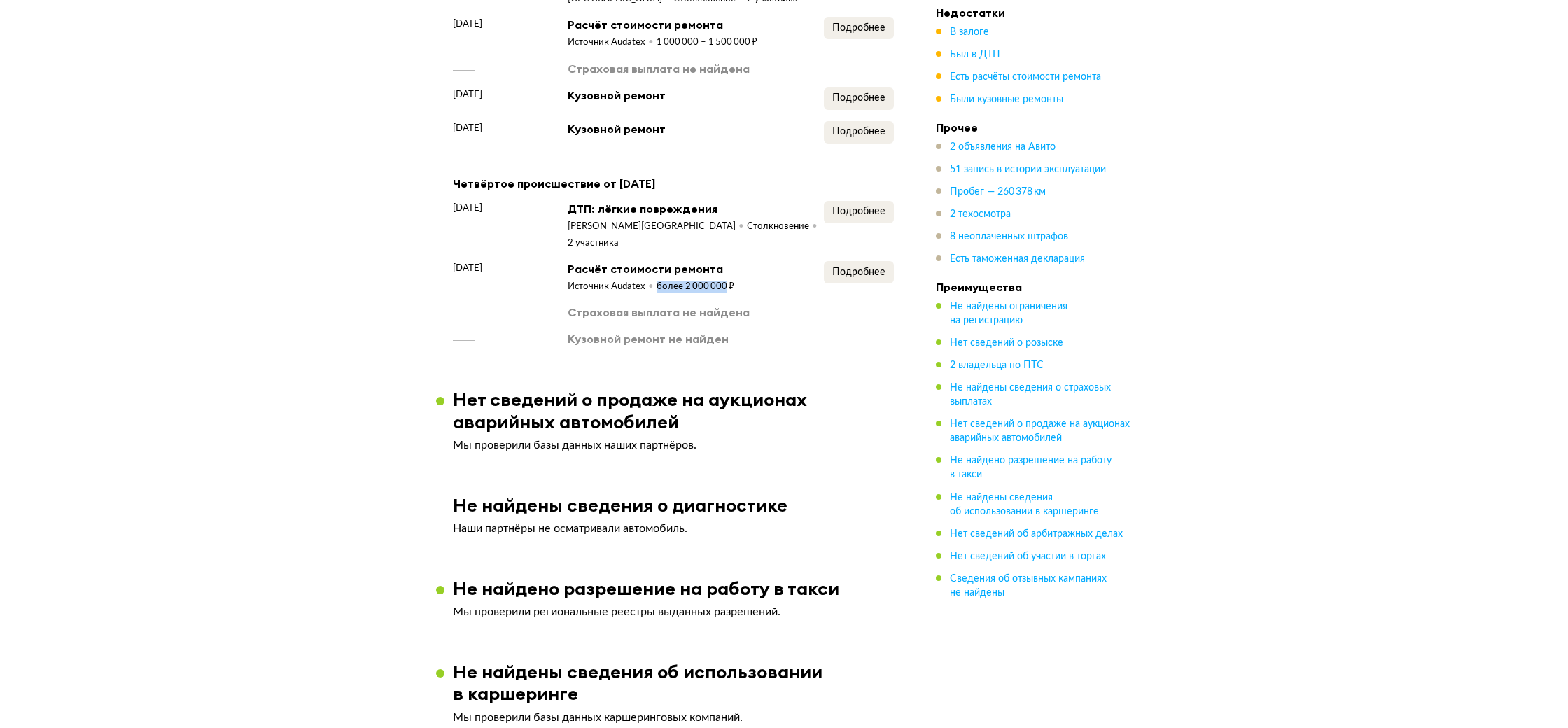
scroll to position [2327, 0]
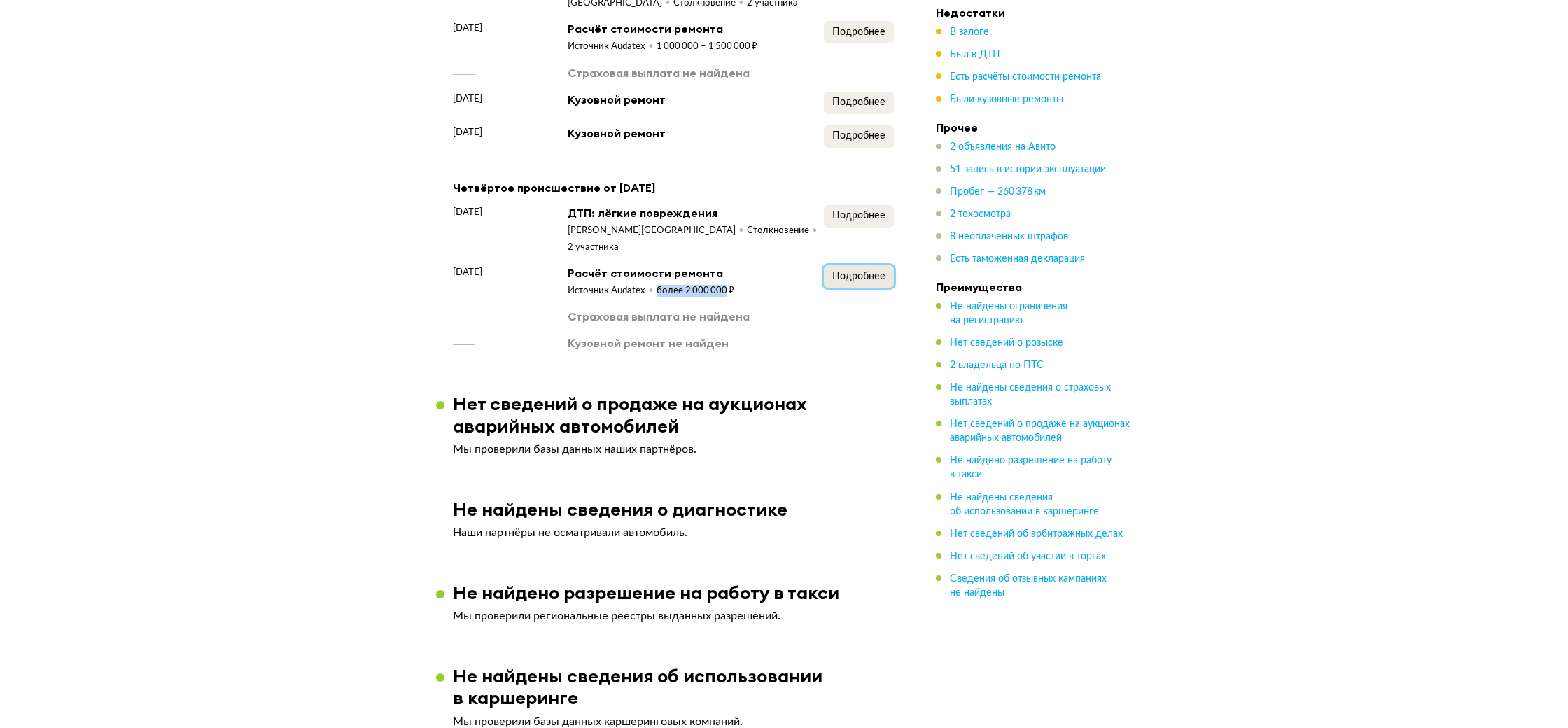
click at [846, 272] on span "Подробнее" at bounding box center [859, 277] width 53 height 10
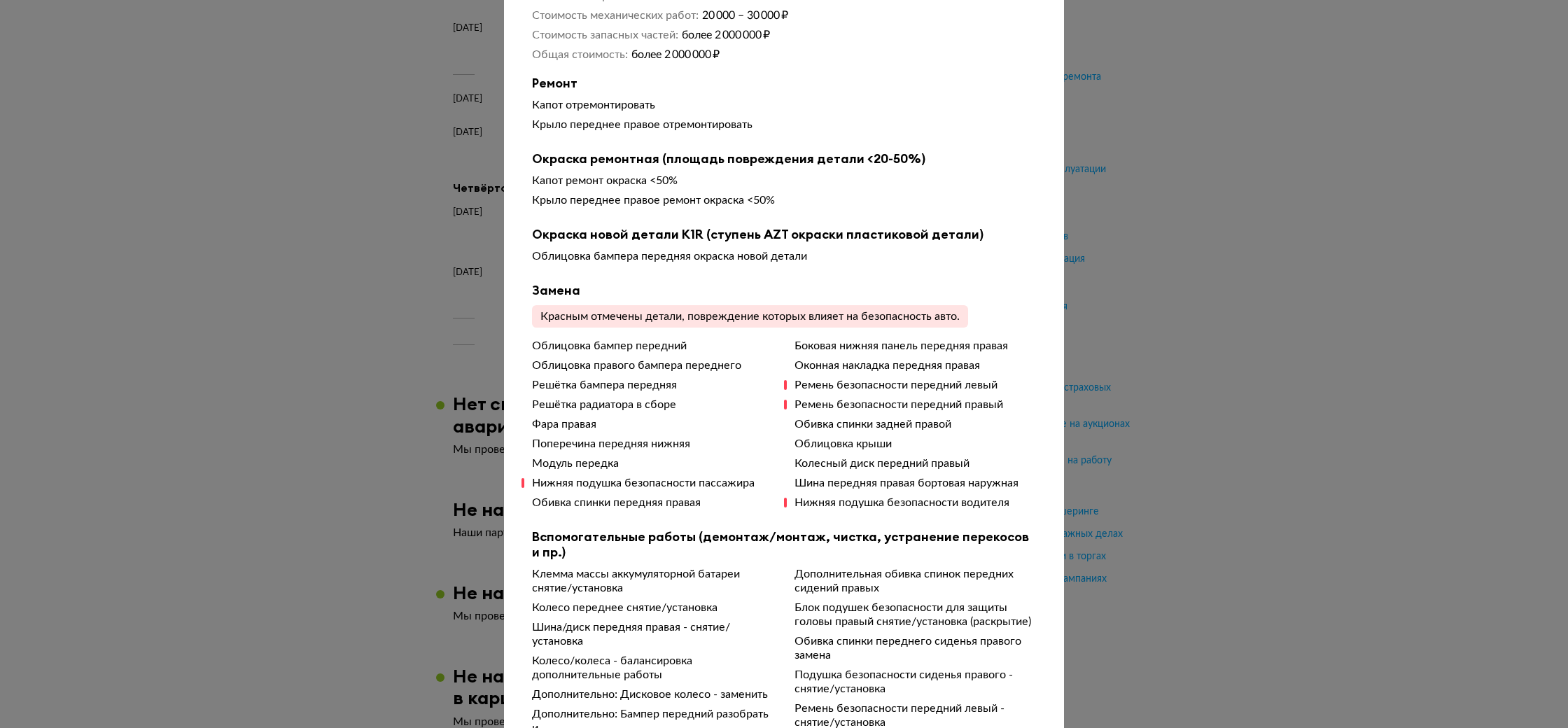
scroll to position [155, 0]
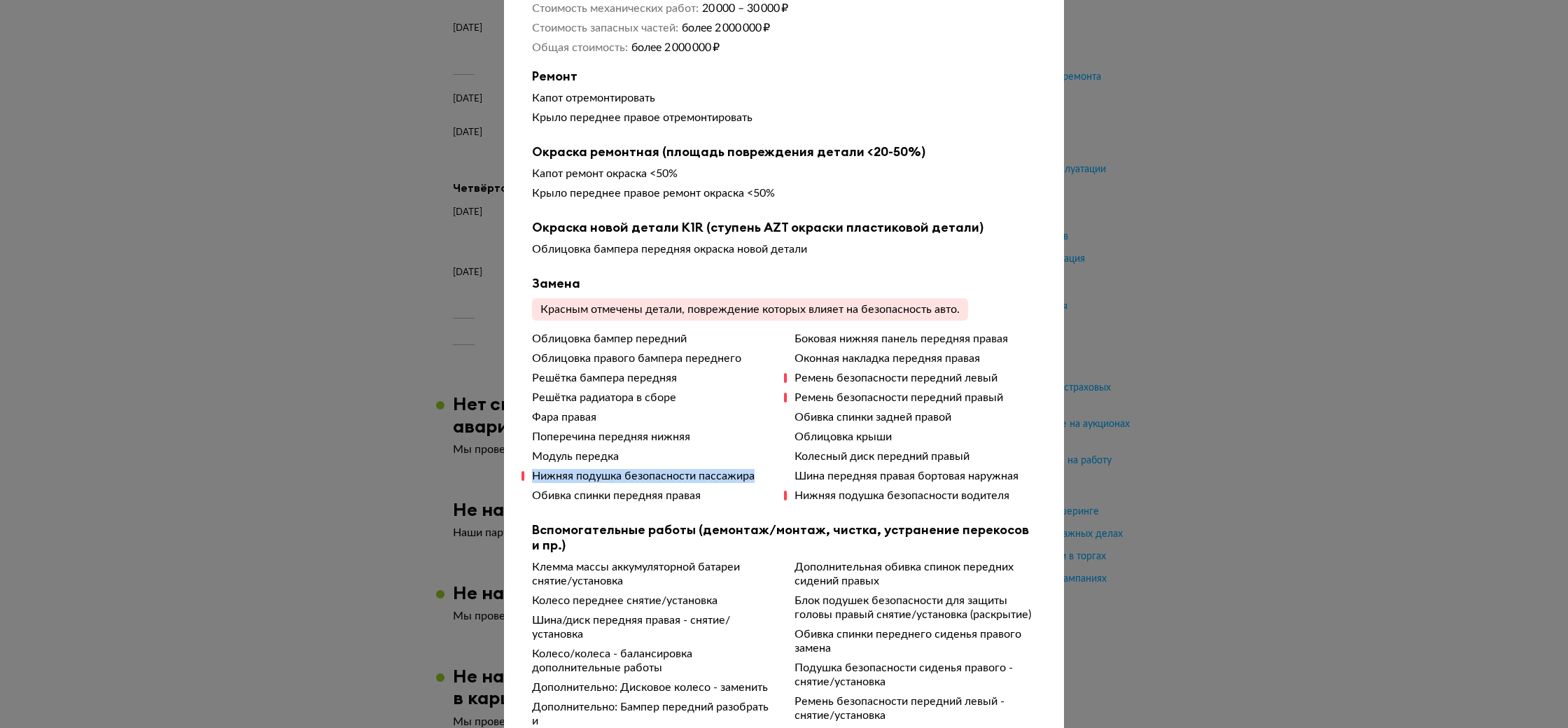
drag, startPoint x: 533, startPoint y: 479, endPoint x: 763, endPoint y: 480, distance: 230.0
click at [763, 480] on div "Нижняя подушка безопасности пассажира" at bounding box center [652, 475] width 241 height 14
copy div "Нижняя подушка безопасности пассажира"
drag, startPoint x: 796, startPoint y: 500, endPoint x: 1018, endPoint y: 500, distance: 222.0
click at [1018, 500] on div "Нижняя подушка безопасности водителя" at bounding box center [916, 495] width 241 height 14
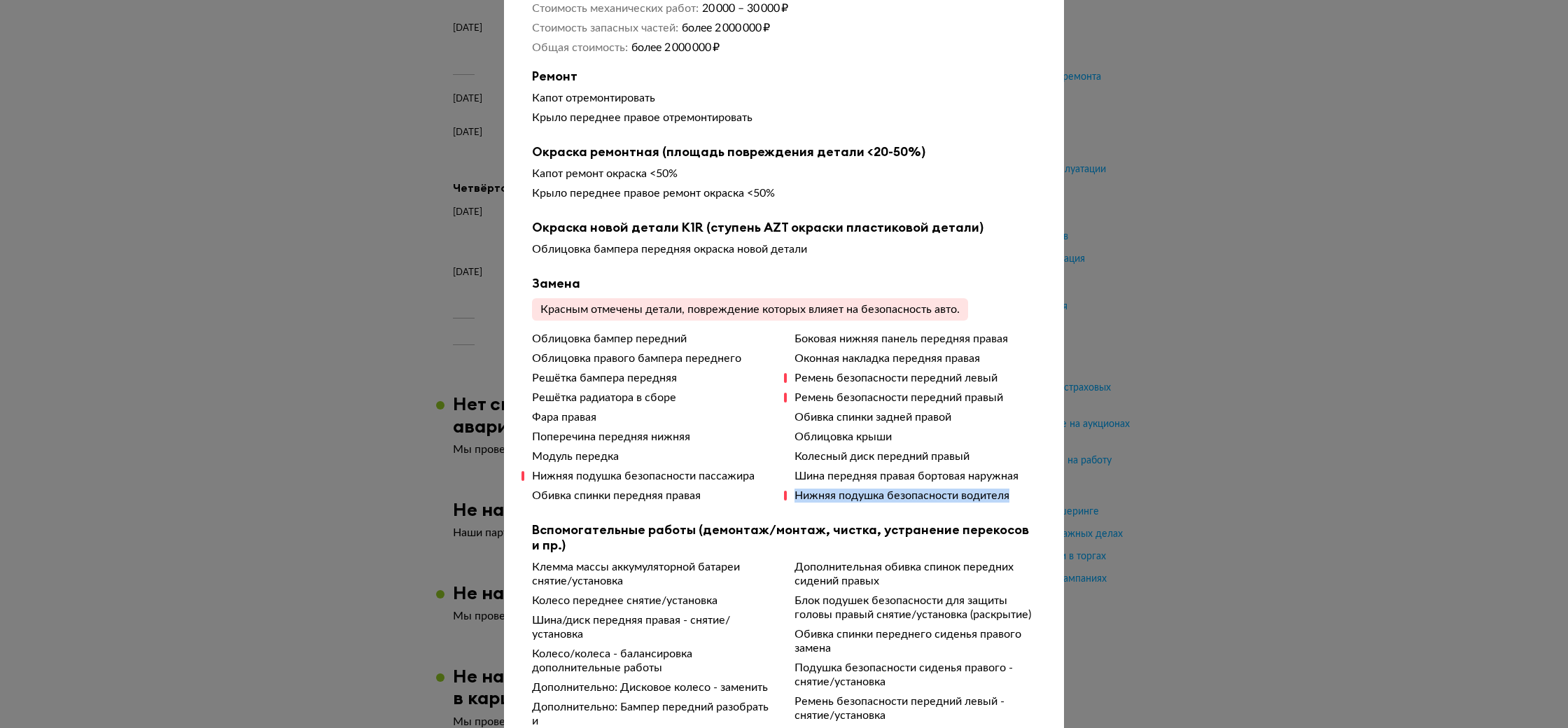
copy div "Нижняя подушка безопасности водителя"
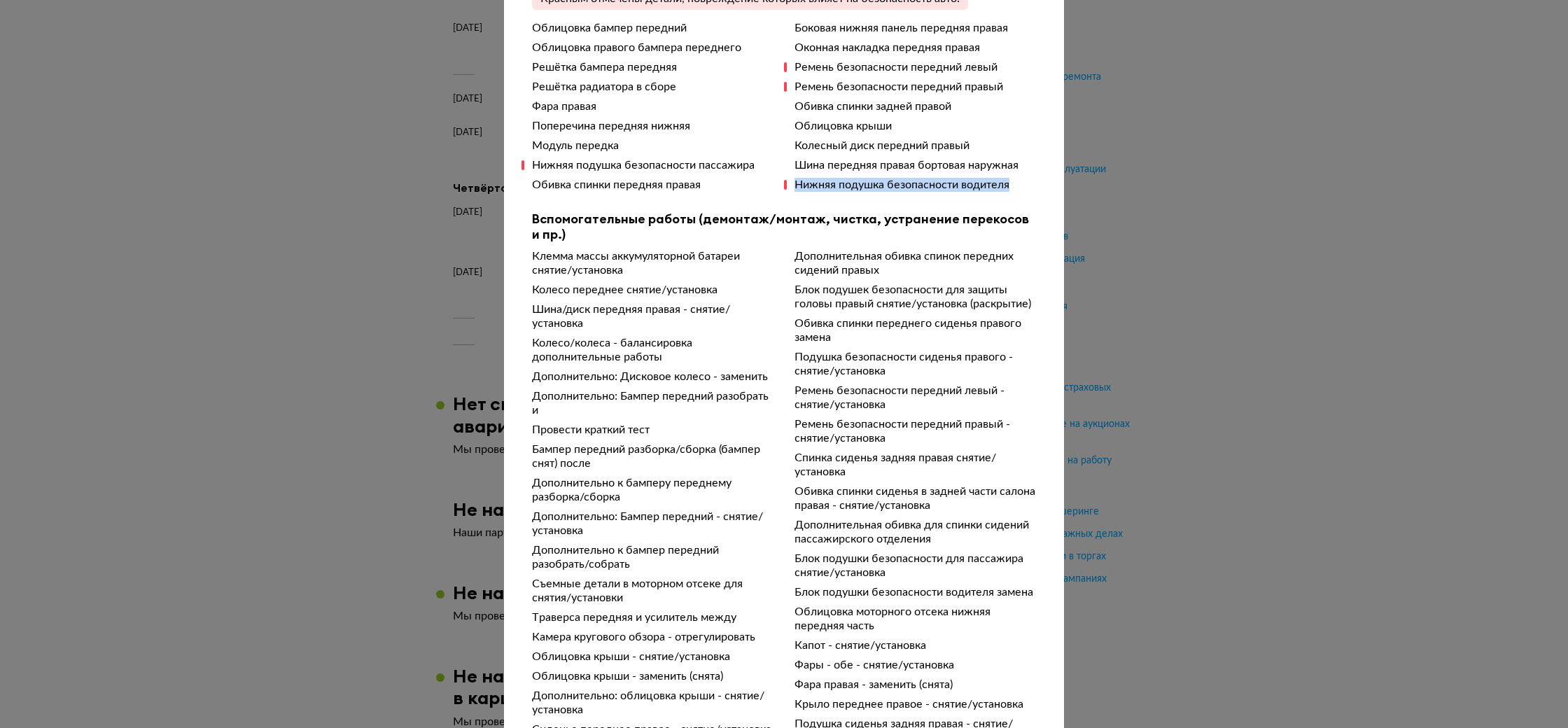
scroll to position [526, 0]
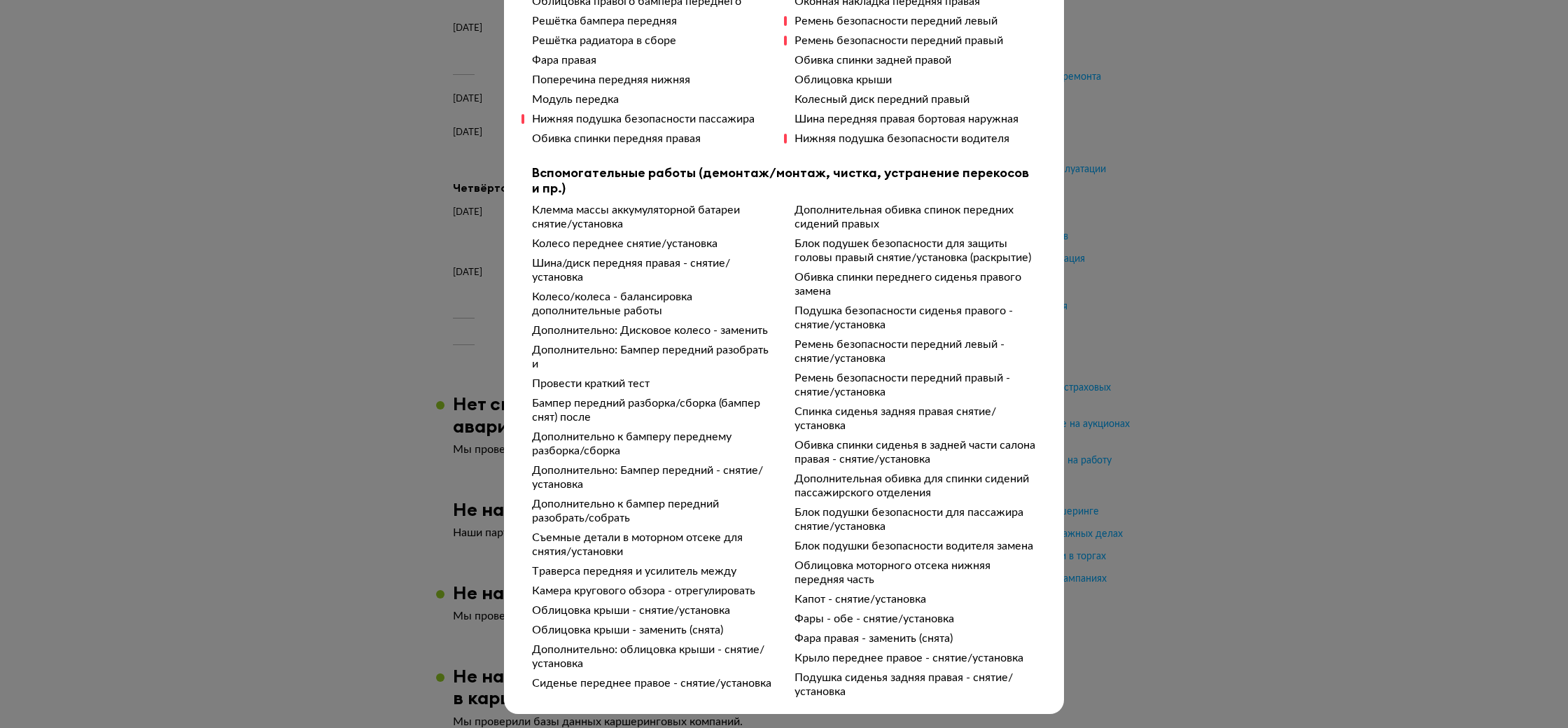
click at [250, 360] on div "Подробности расчёта Чтобы вам было проще разобраться в данных от СТО, мы обрабо…" at bounding box center [784, 364] width 1568 height 728
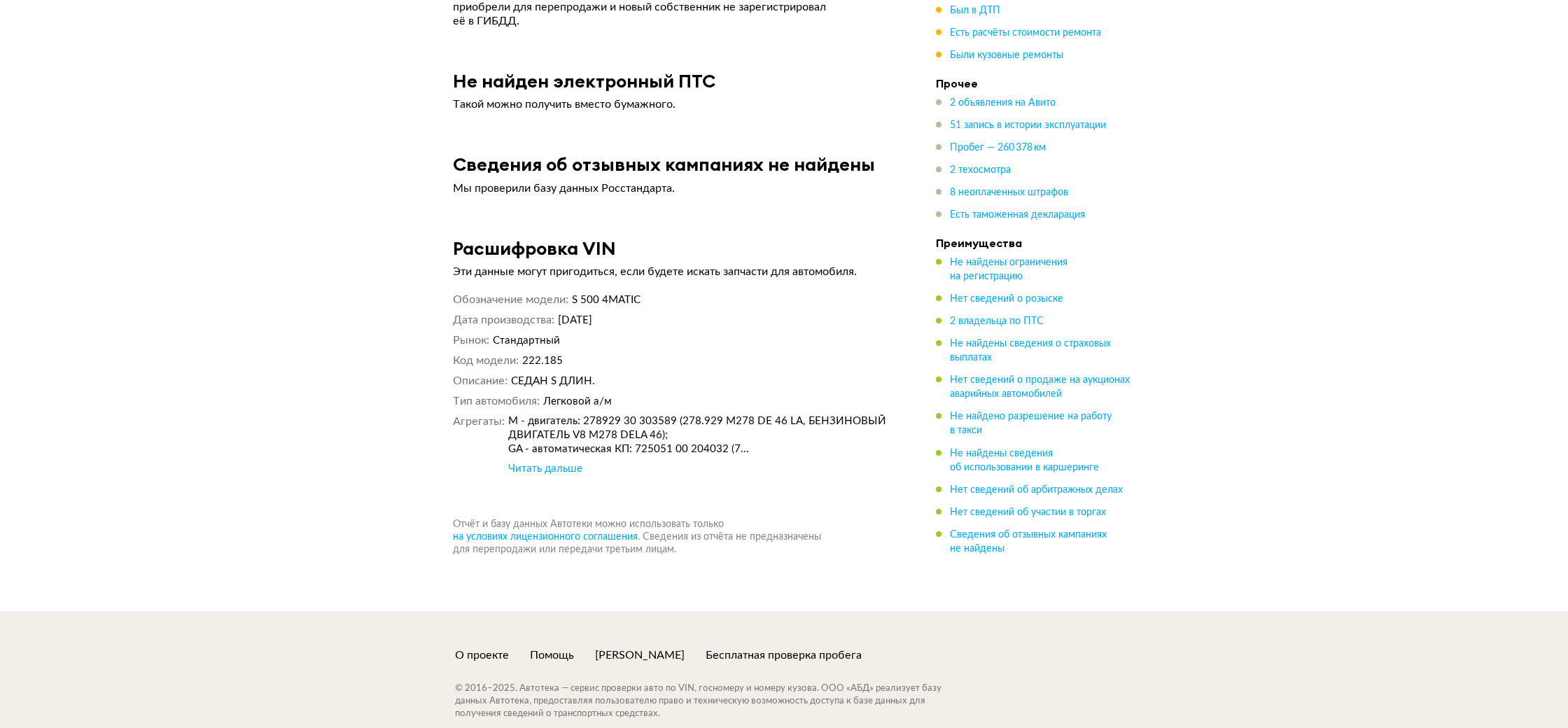
scroll to position [11959, 0]
click at [555, 461] on div "Читать дальше" at bounding box center [545, 467] width 74 height 14
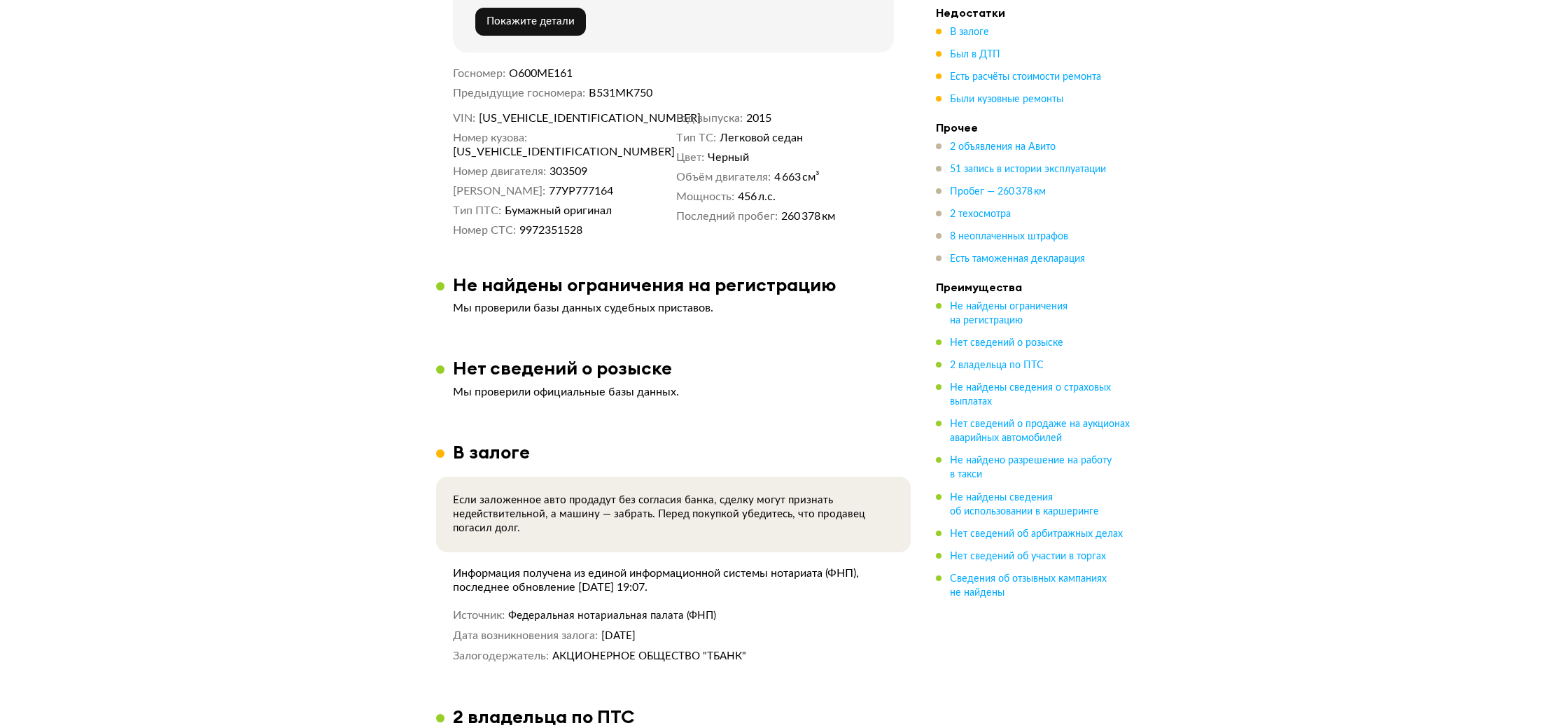
scroll to position [586, 0]
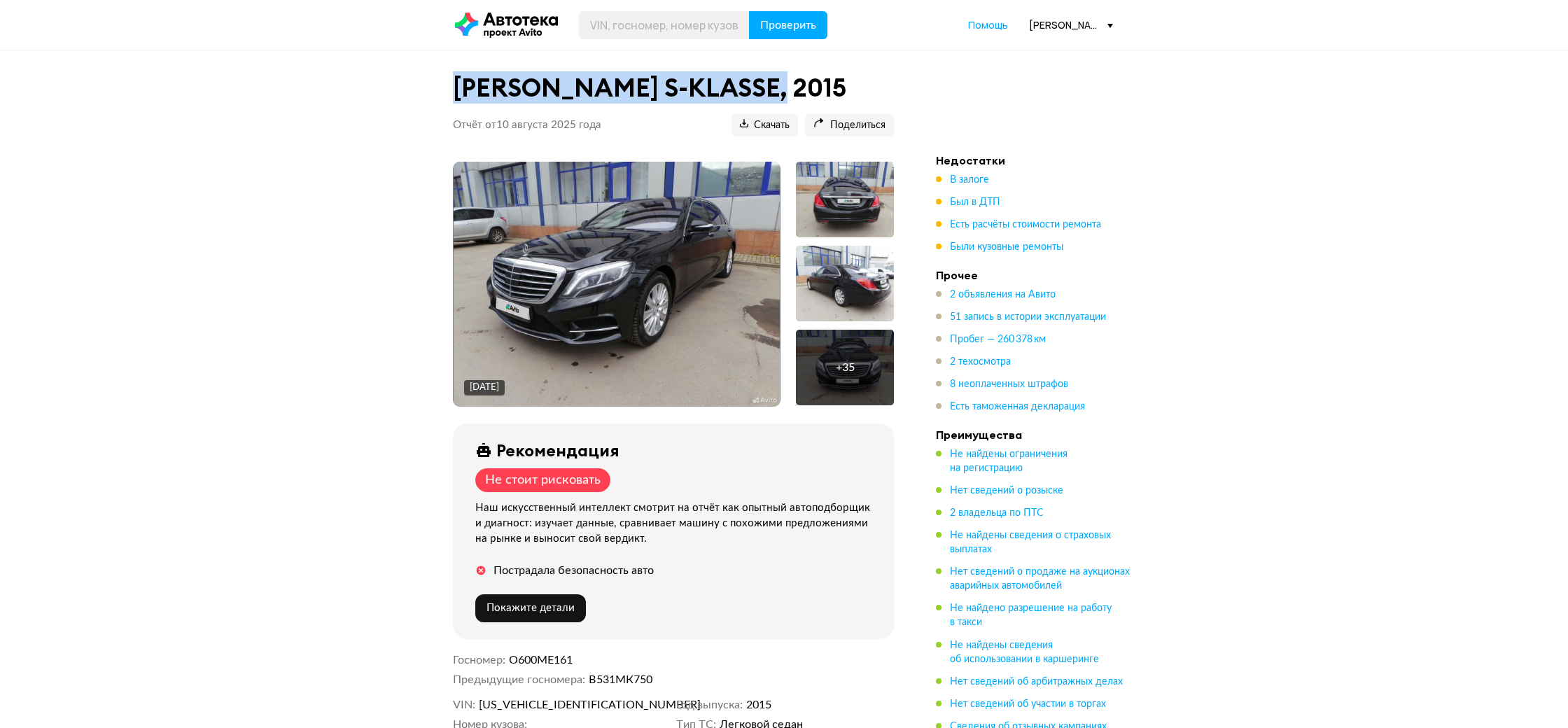
drag, startPoint x: 459, startPoint y: 93, endPoint x: 790, endPoint y: 95, distance: 331.0
click at [790, 95] on h1 "[PERSON_NAME] S-KLASSE, 2015" at bounding box center [673, 88] width 441 height 30
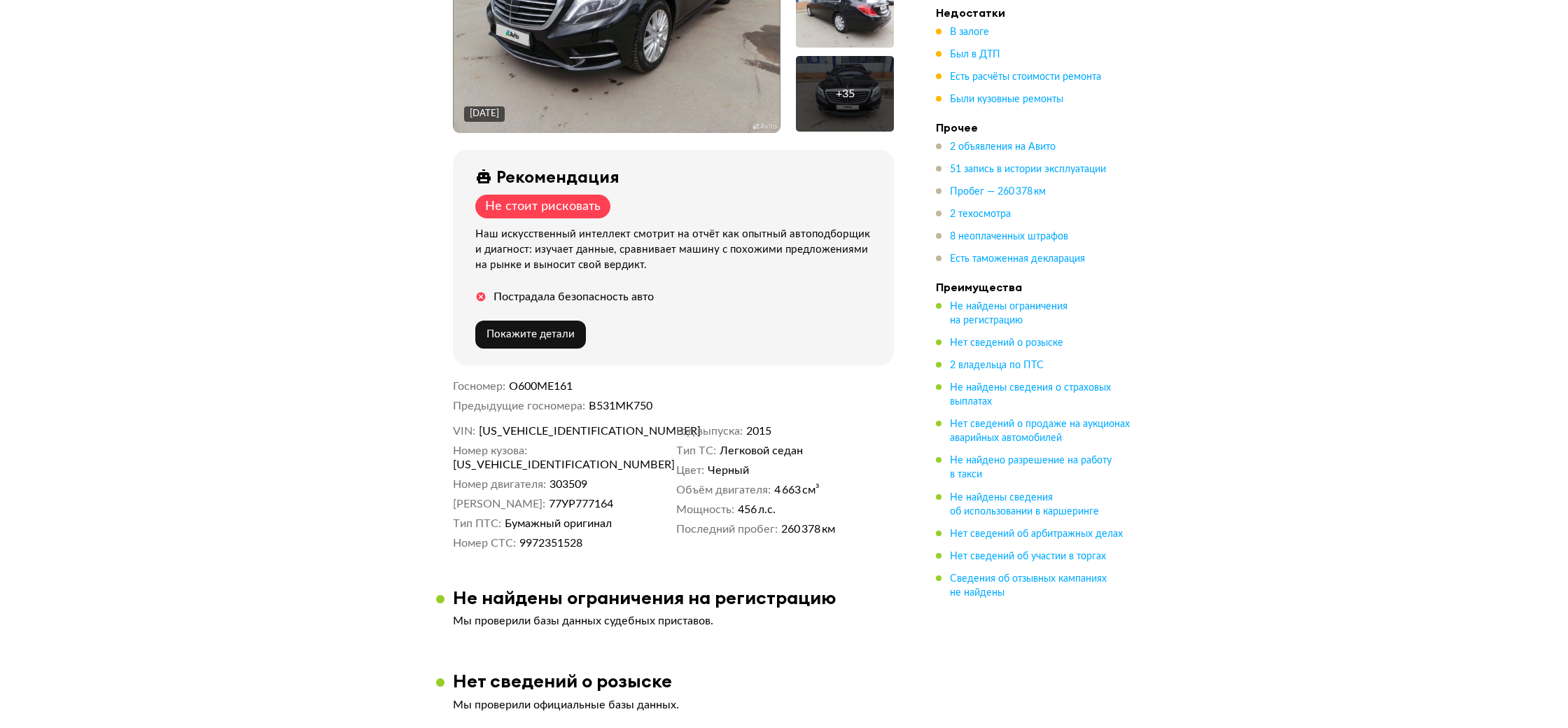
scroll to position [290, 0]
